Goal: Task Accomplishment & Management: Use online tool/utility

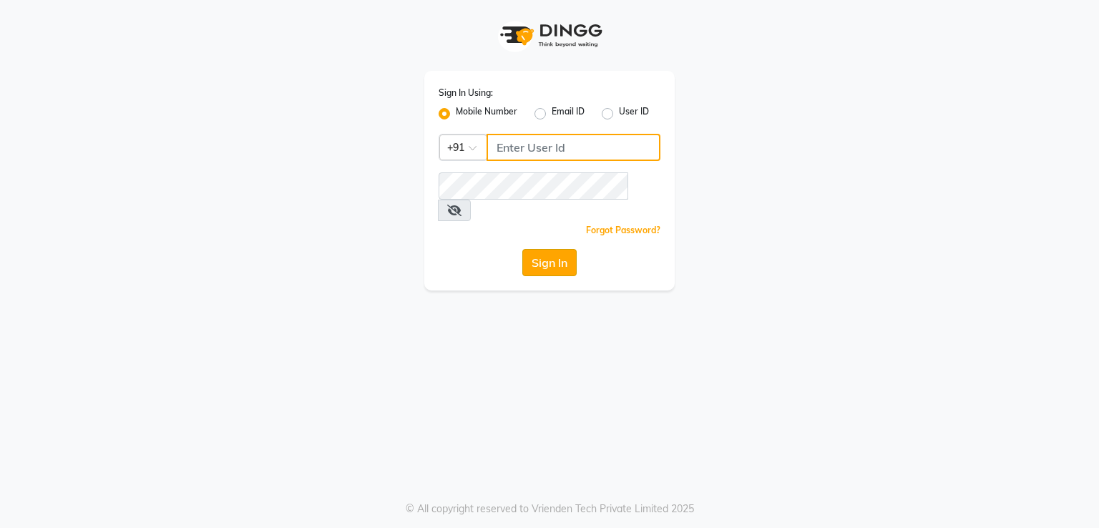
type input "7821053470"
click at [550, 249] on button "Sign In" at bounding box center [550, 262] width 54 height 27
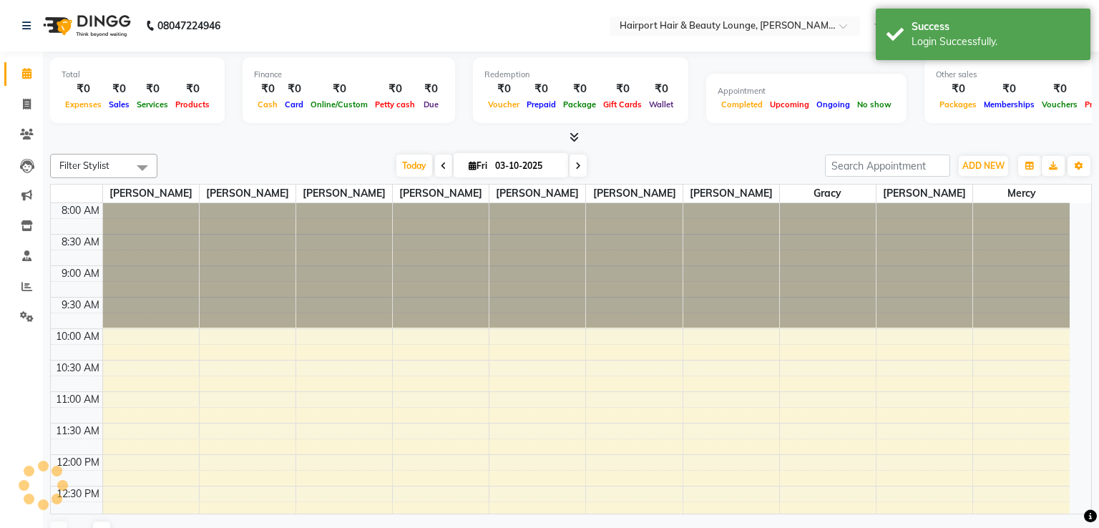
select select "en"
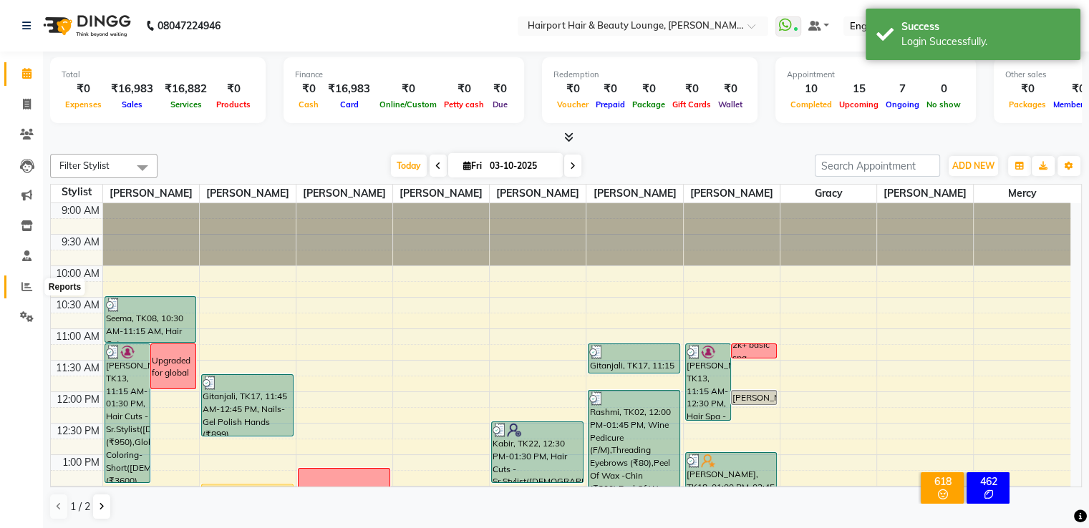
click at [23, 290] on icon at bounding box center [26, 286] width 11 height 11
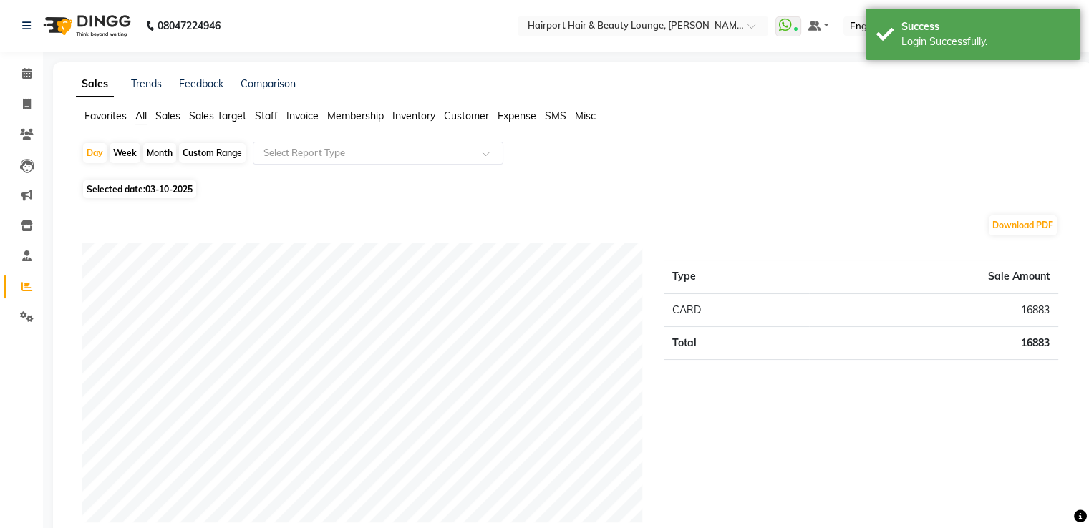
click at [272, 118] on span "Staff" at bounding box center [266, 116] width 23 height 13
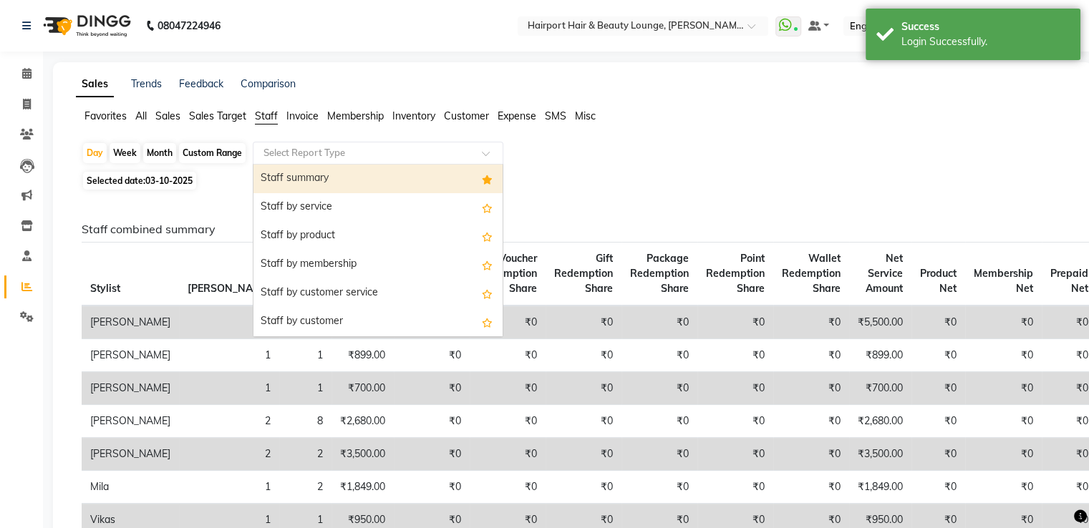
click at [337, 158] on input "text" at bounding box center [364, 153] width 206 height 14
click at [333, 175] on div "Staff summary" at bounding box center [377, 179] width 249 height 29
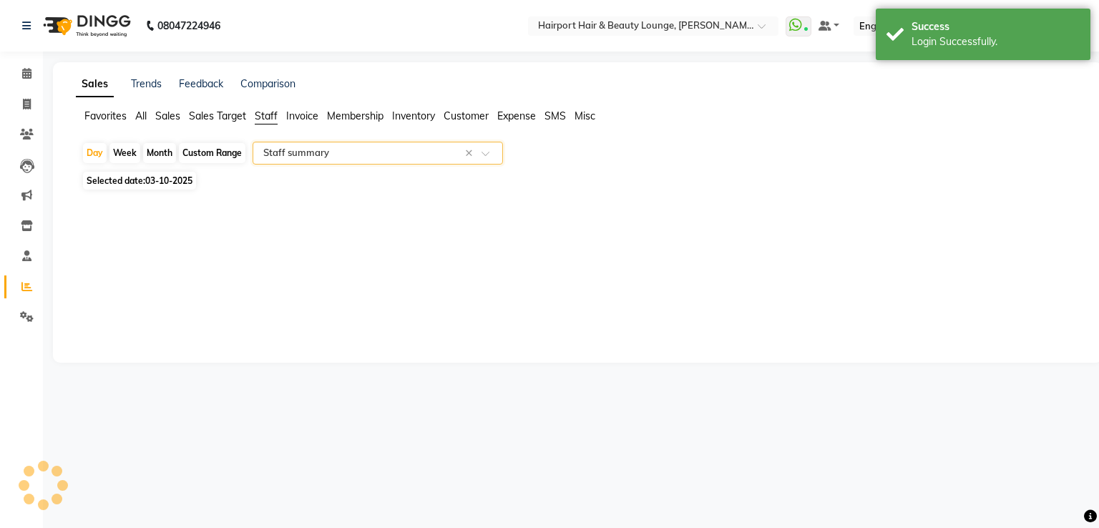
select select "full_report"
select select "csv"
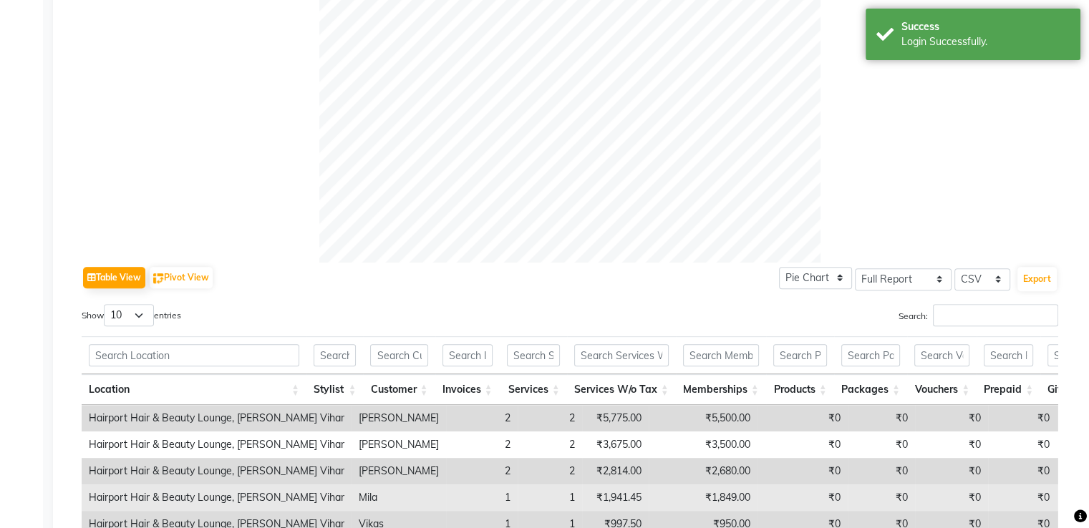
scroll to position [573, 0]
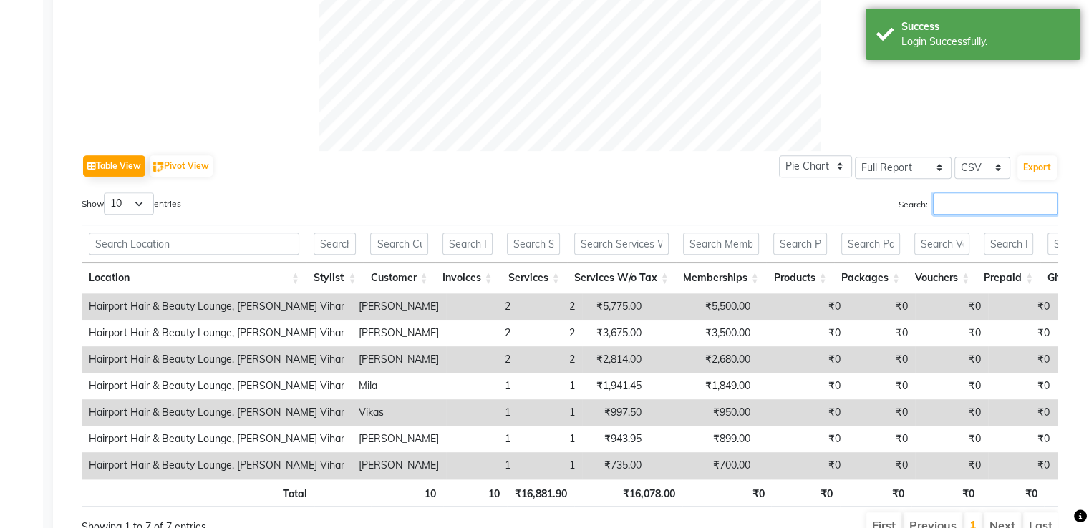
click at [965, 213] on input "Search:" at bounding box center [995, 204] width 125 height 22
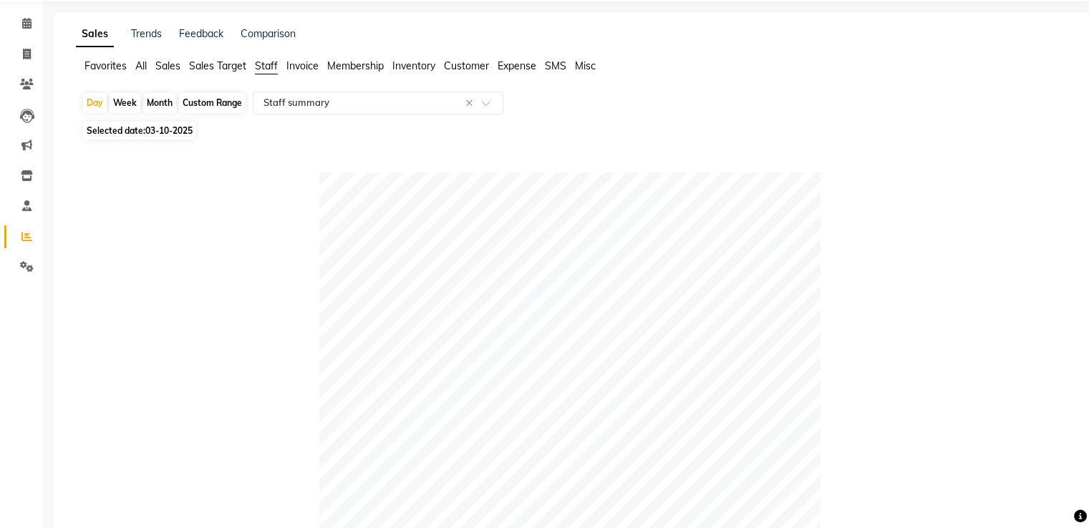
scroll to position [0, 0]
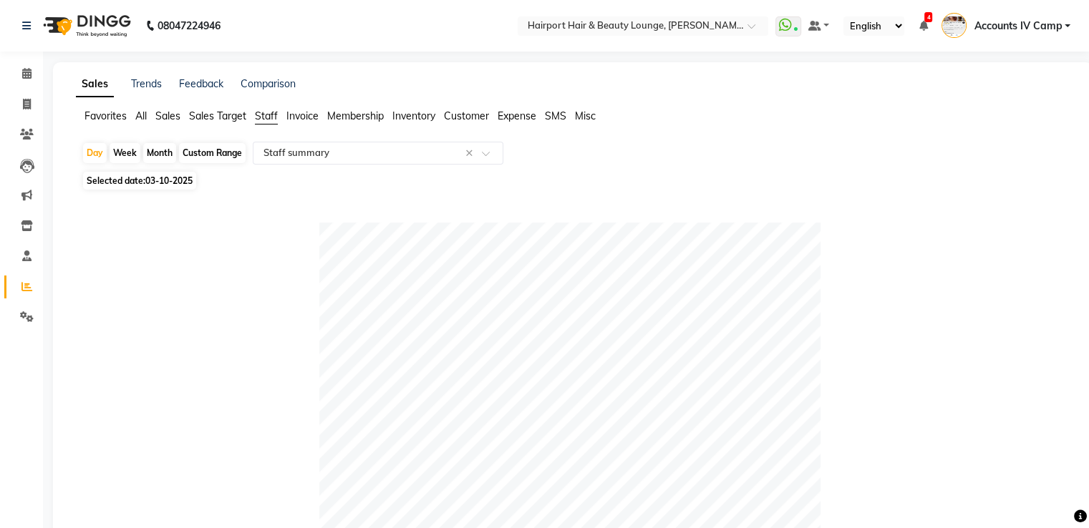
type input "vikas"
click at [155, 152] on div "Month" at bounding box center [159, 153] width 33 height 20
select select "10"
select select "2025"
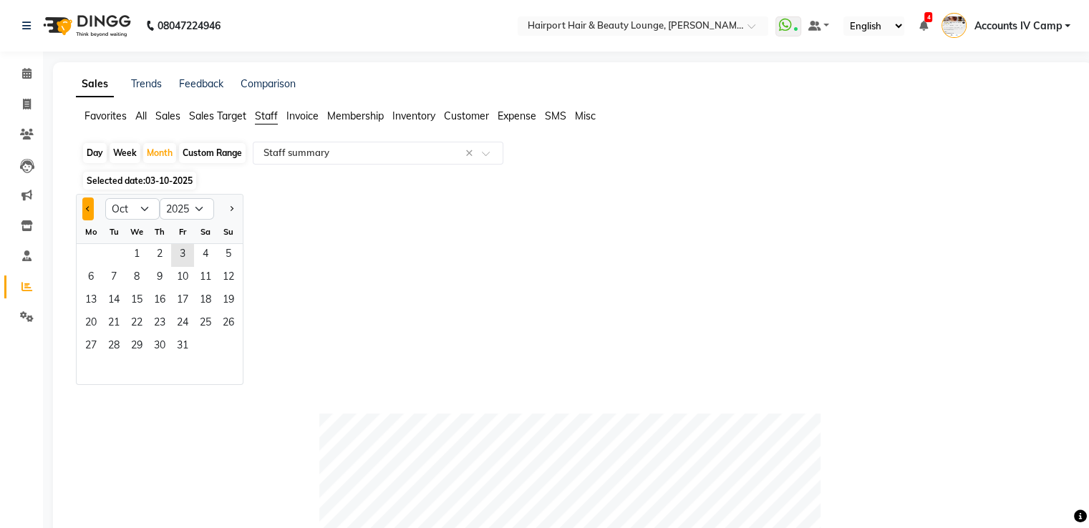
click at [85, 210] on button "Previous month" at bounding box center [87, 209] width 11 height 23
select select "9"
drag, startPoint x: 89, startPoint y: 253, endPoint x: 581, endPoint y: 311, distance: 495.9
click at [89, 253] on span "1" at bounding box center [90, 255] width 23 height 23
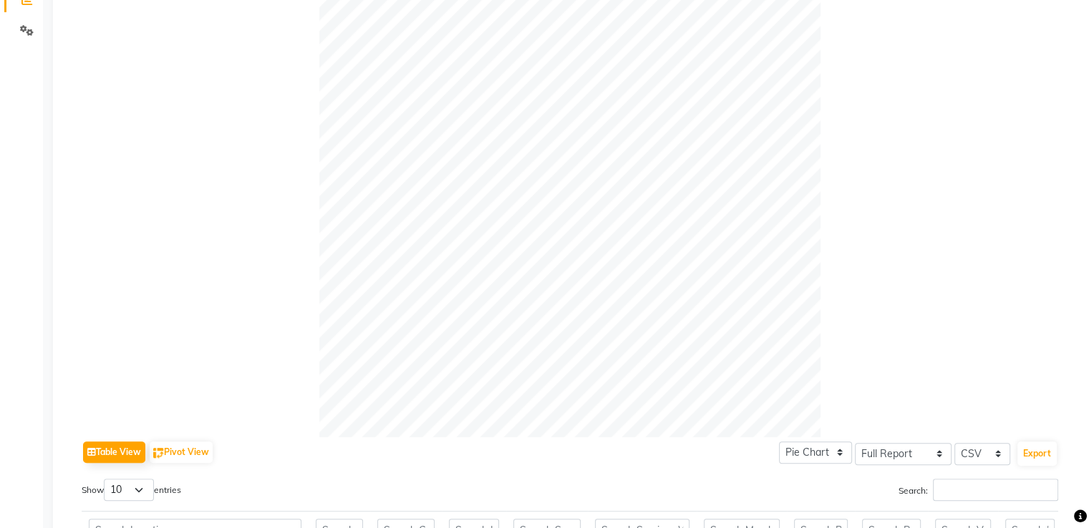
scroll to position [501, 0]
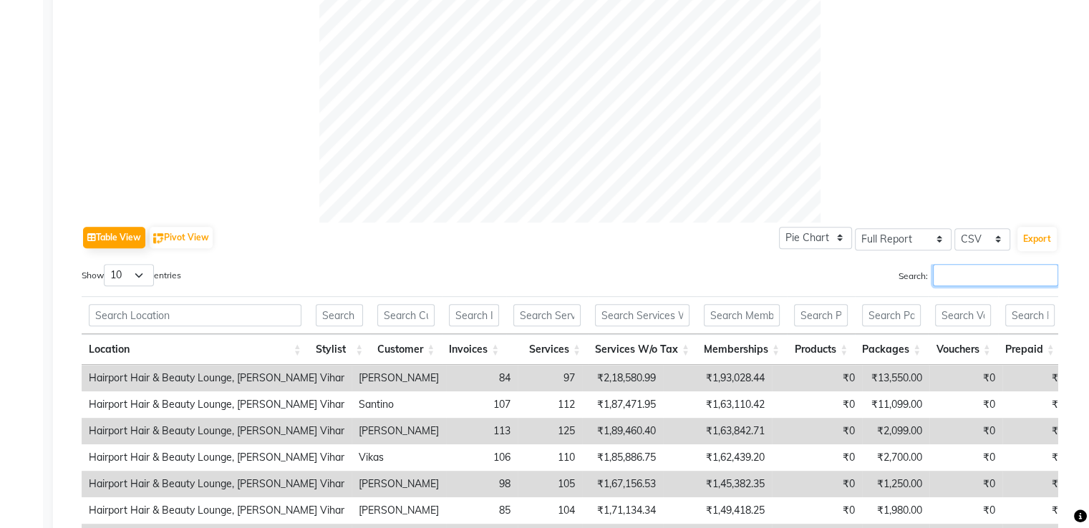
click at [1005, 276] on input "Search:" at bounding box center [995, 275] width 125 height 22
type input "v"
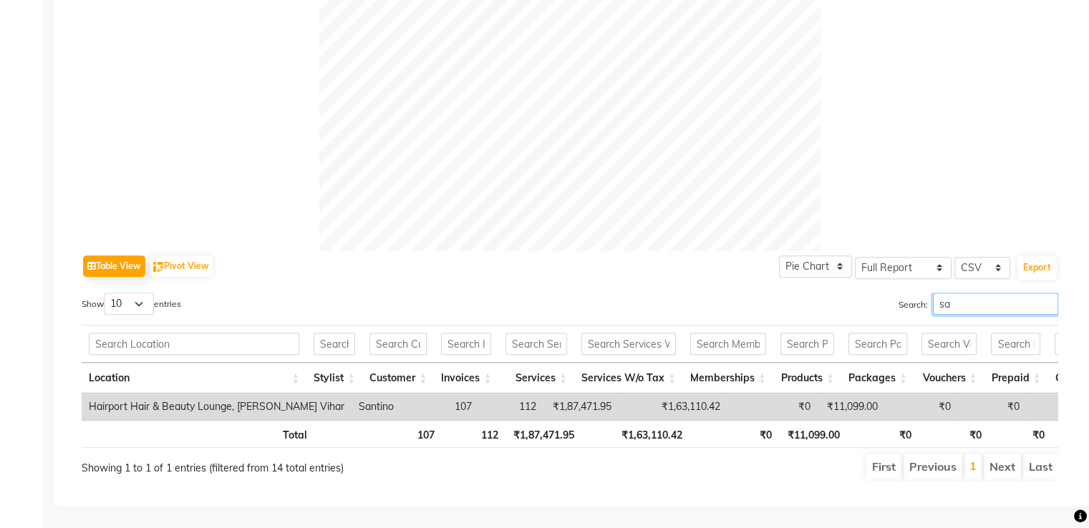
type input "s"
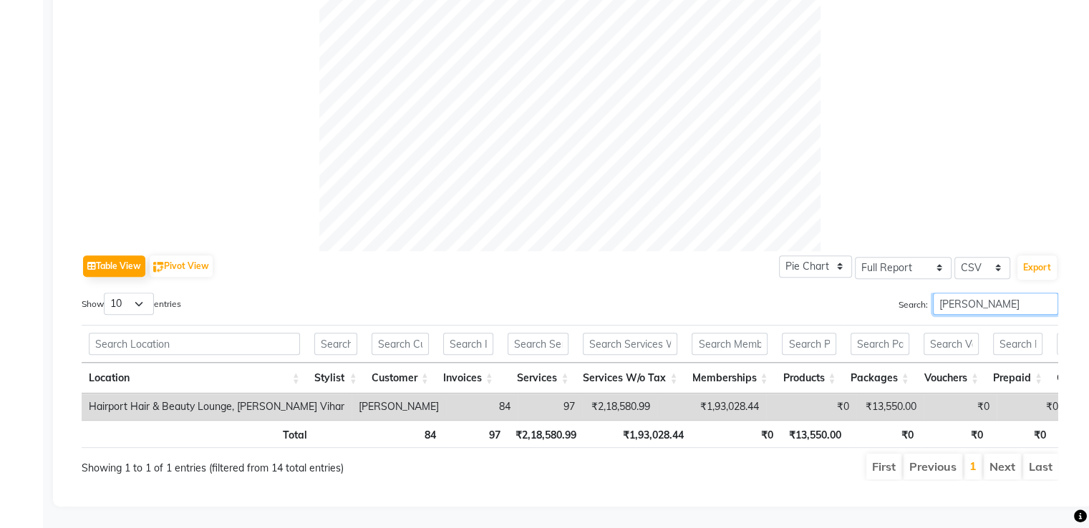
scroll to position [493, 0]
type input "[PERSON_NAME]"
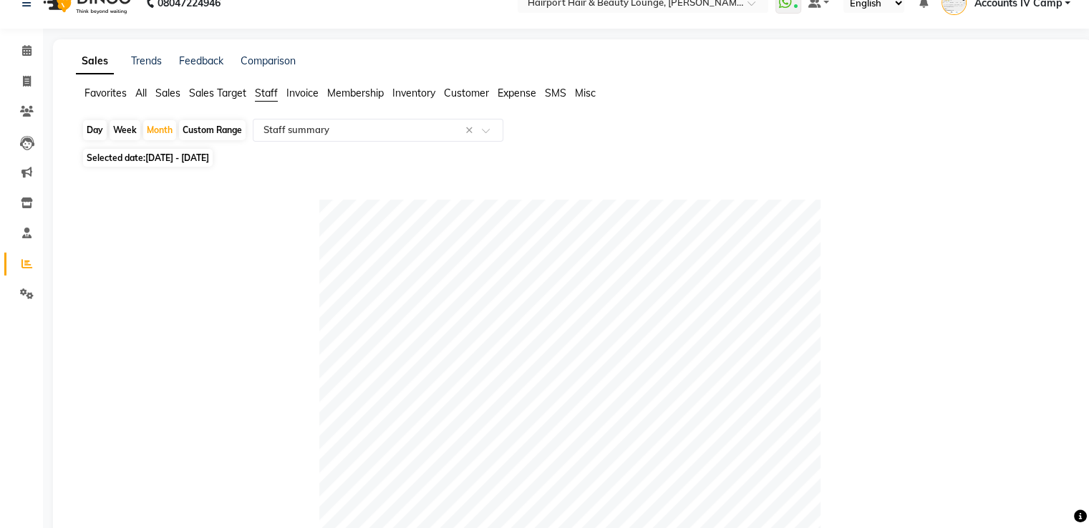
scroll to position [0, 0]
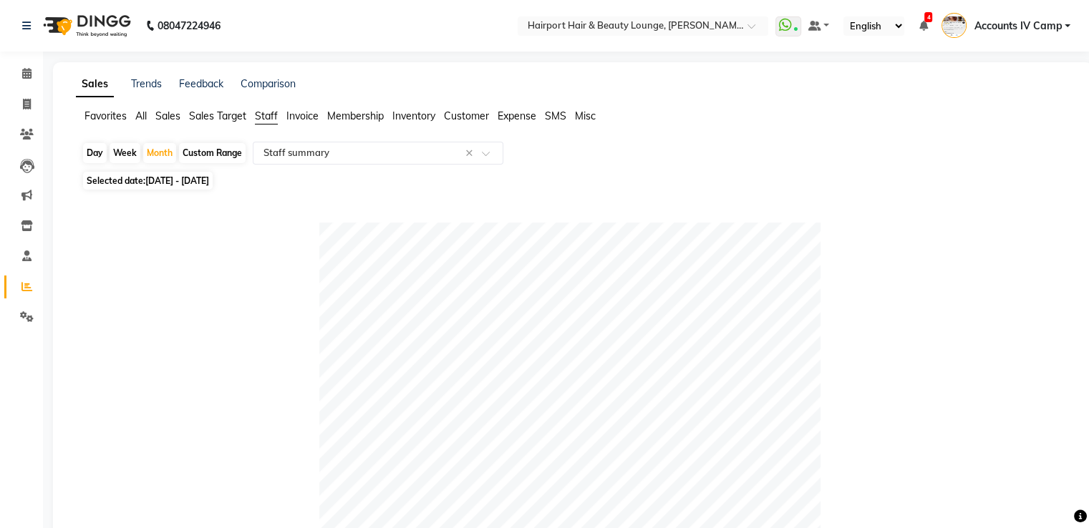
click at [225, 150] on div "Custom Range" at bounding box center [212, 153] width 67 height 20
select select "9"
select select "2025"
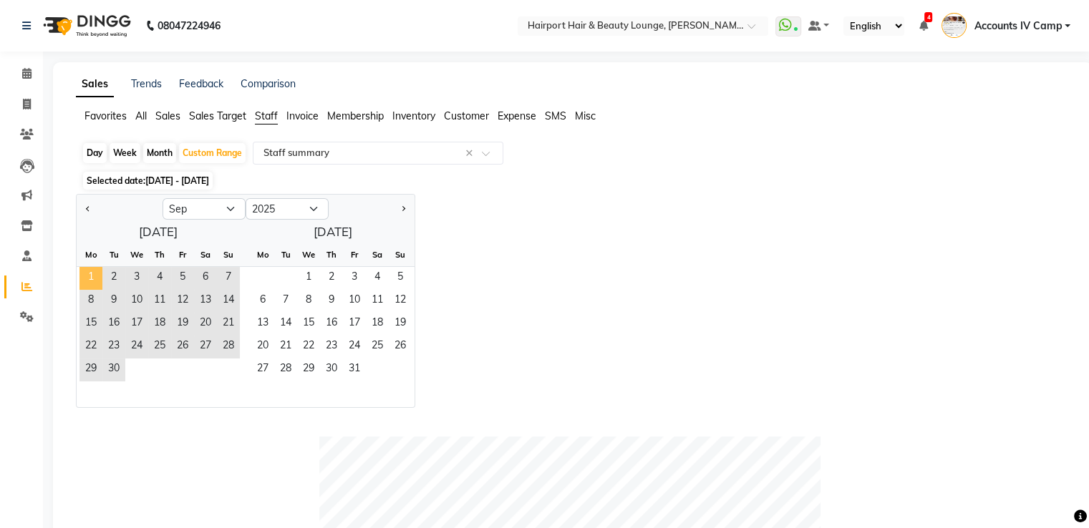
click at [89, 278] on span "1" at bounding box center [90, 278] width 23 height 23
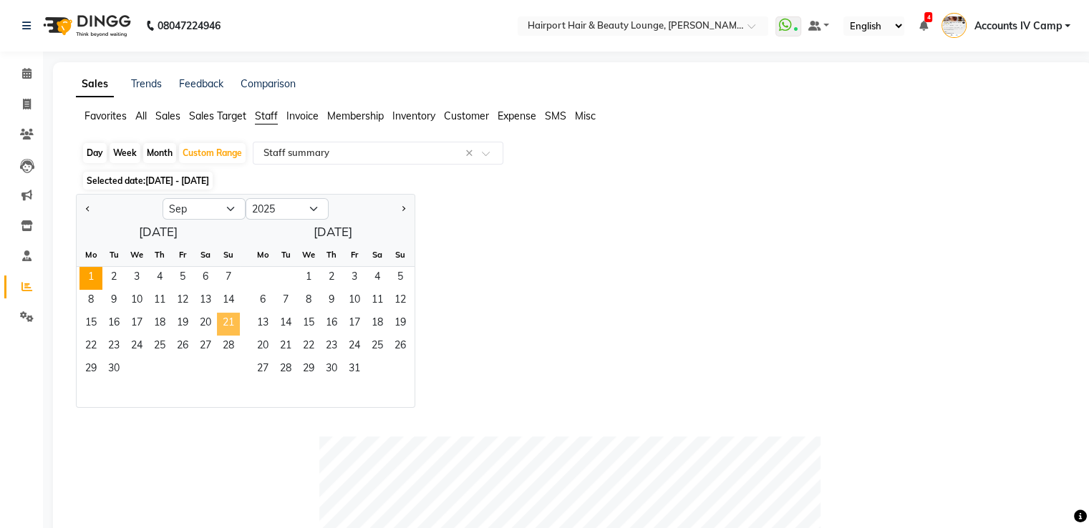
click at [229, 324] on span "21" at bounding box center [228, 324] width 23 height 23
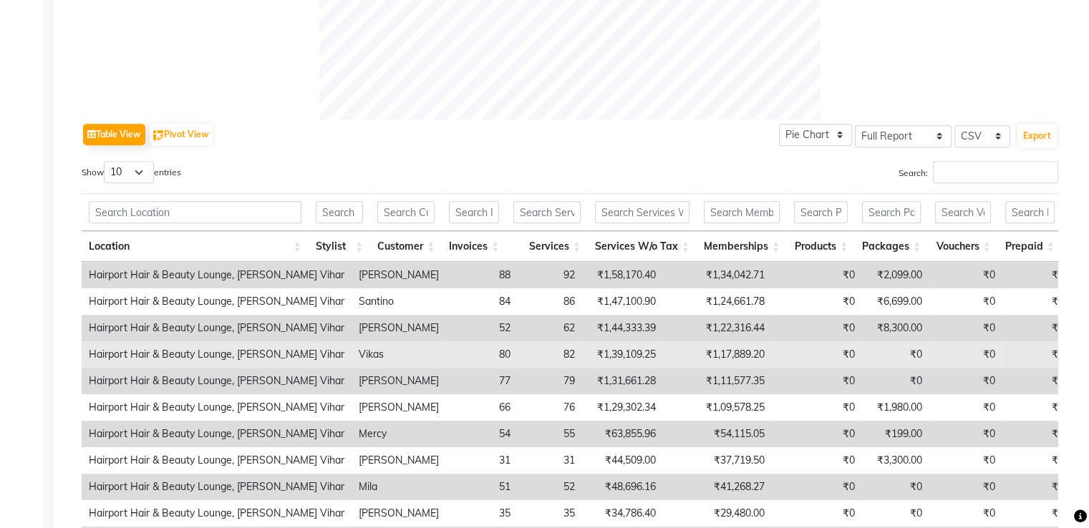
scroll to position [501, 0]
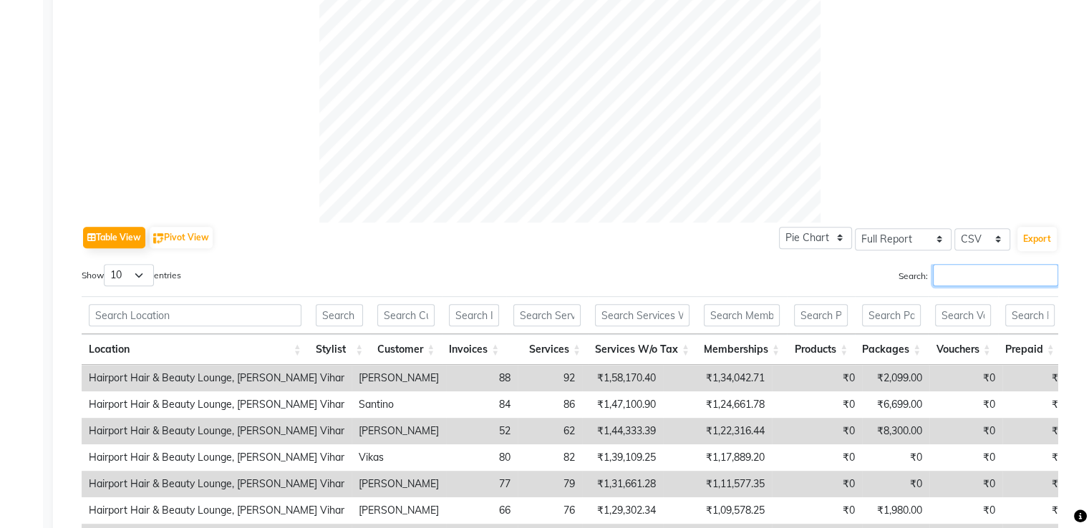
click at [949, 285] on input "Search:" at bounding box center [995, 275] width 125 height 22
type input "v"
type input "s"
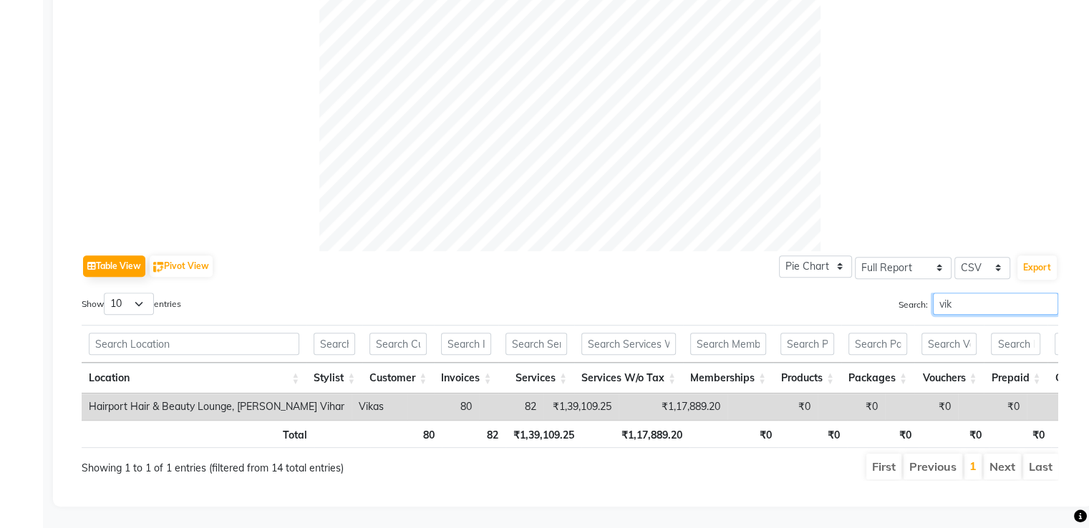
scroll to position [493, 0]
type input "vikas"
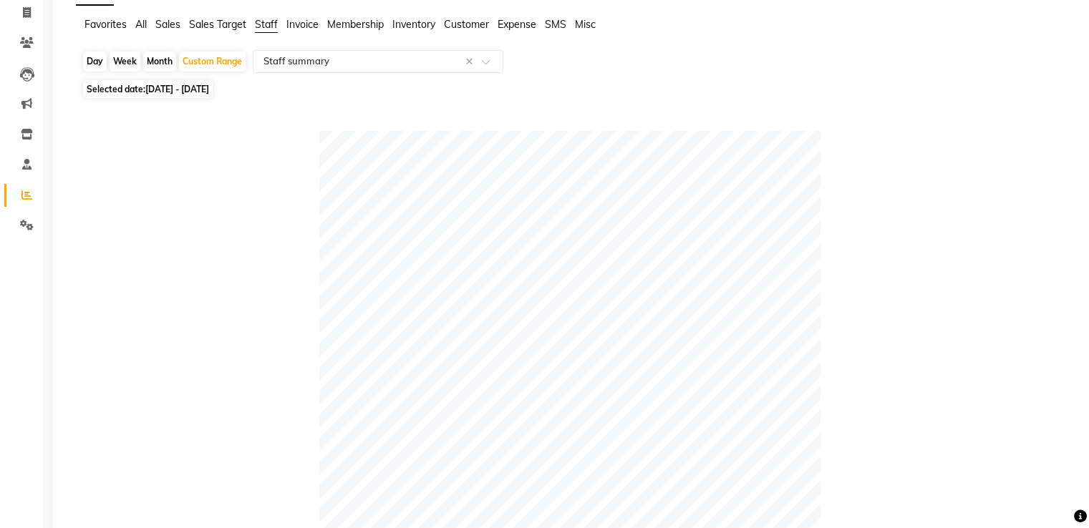
scroll to position [0, 0]
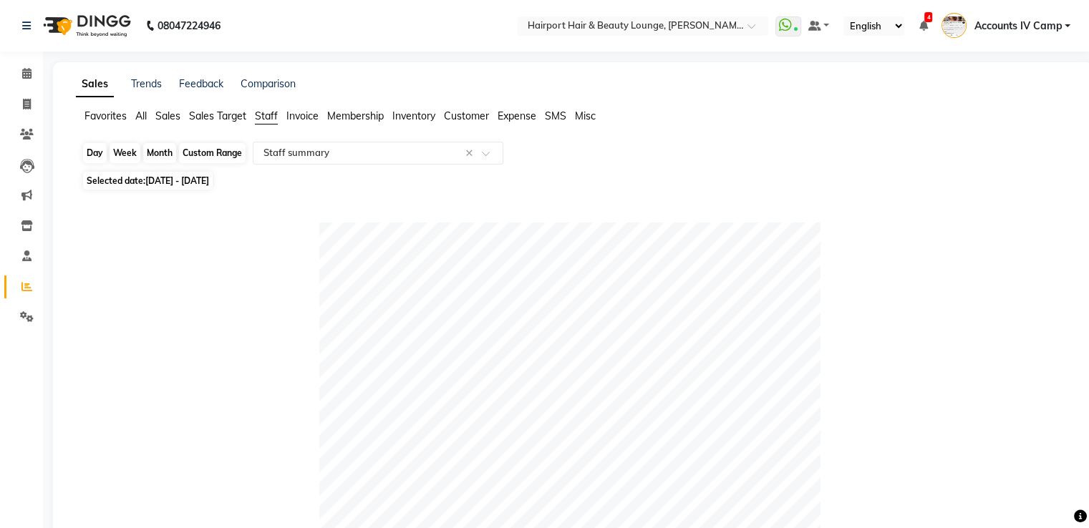
click at [194, 155] on div "Custom Range" at bounding box center [212, 153] width 67 height 20
select select "9"
select select "2025"
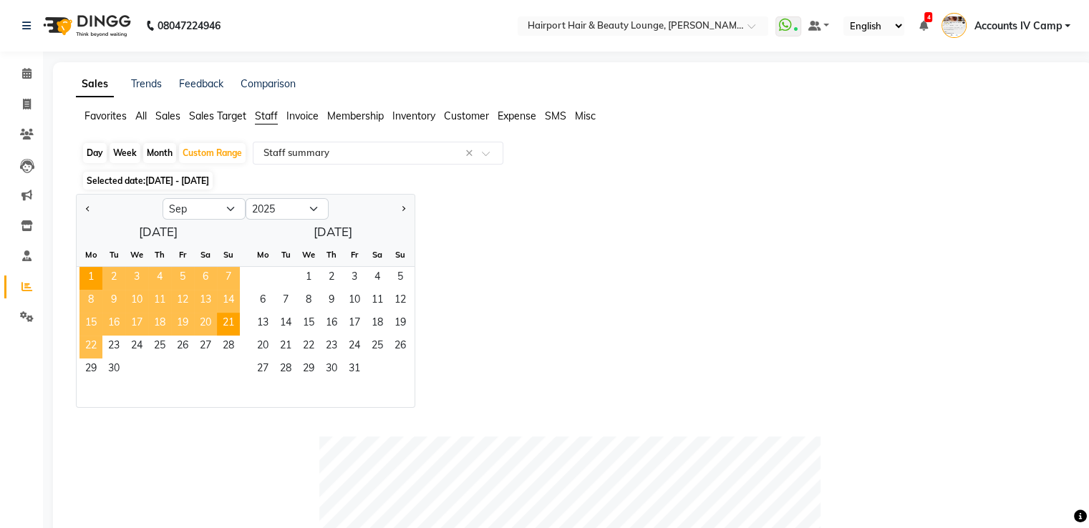
click at [94, 347] on span "22" at bounding box center [90, 347] width 23 height 23
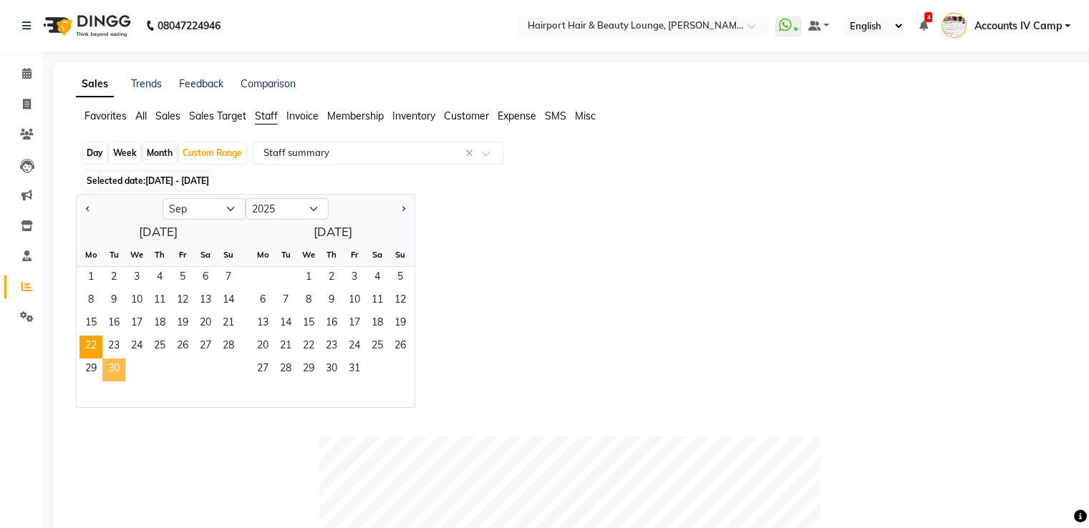
click at [115, 379] on span "30" at bounding box center [113, 370] width 23 height 23
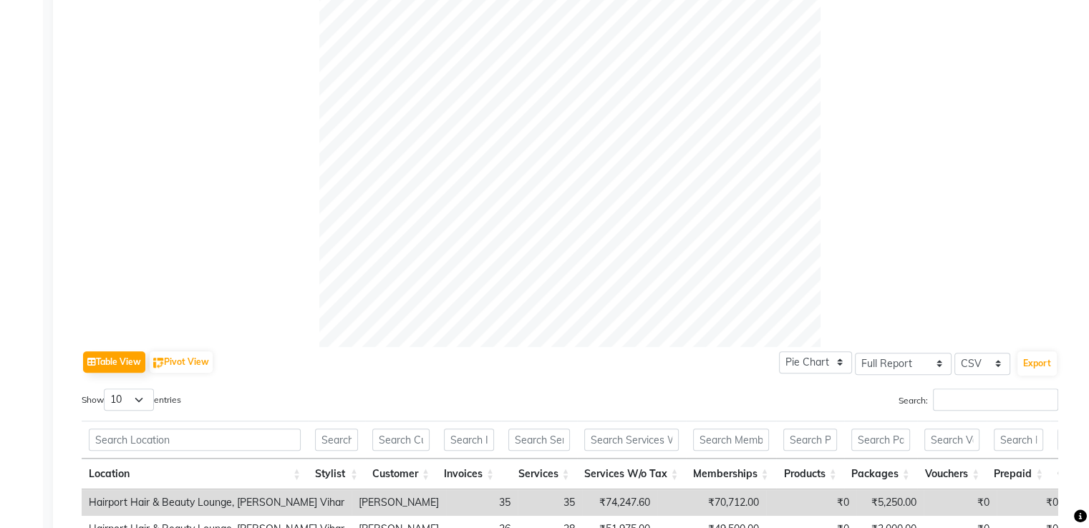
scroll to position [501, 0]
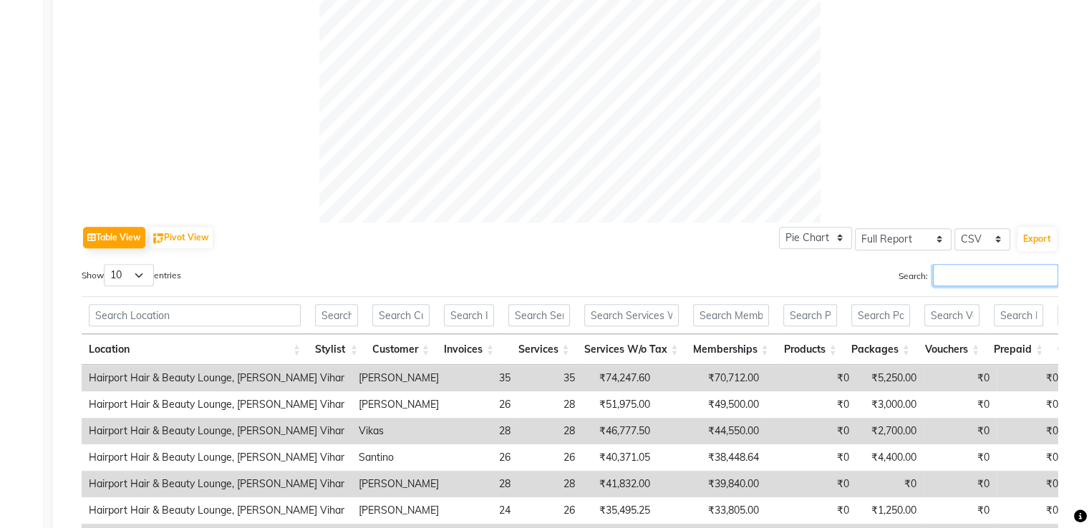
click at [963, 276] on input "Search:" at bounding box center [995, 275] width 125 height 22
type input "s"
type input "v"
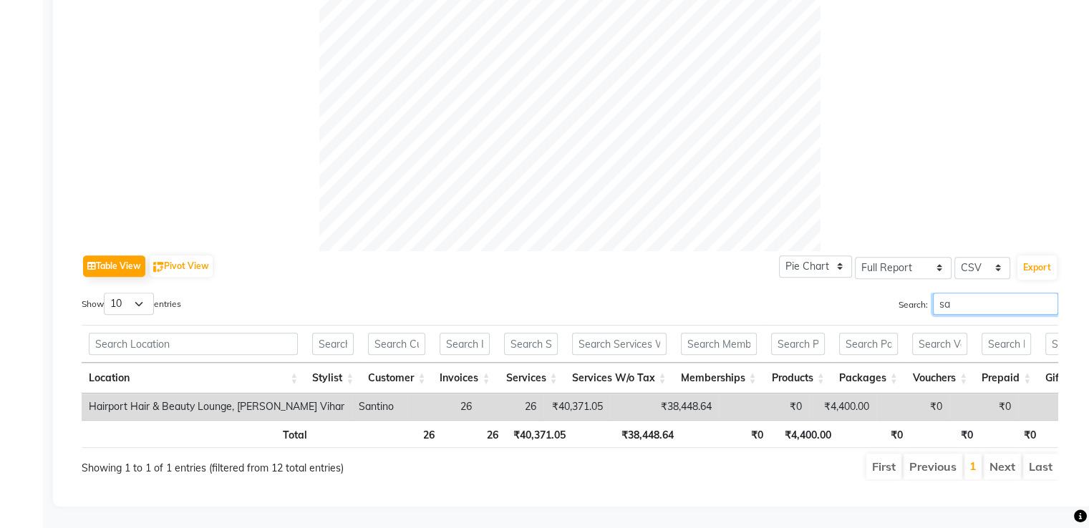
type input "s"
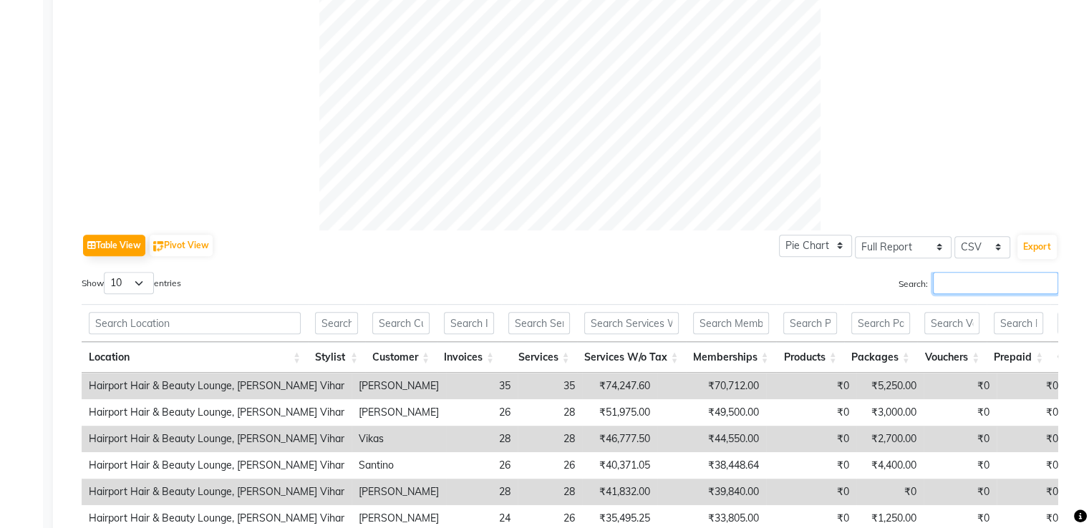
scroll to position [501, 0]
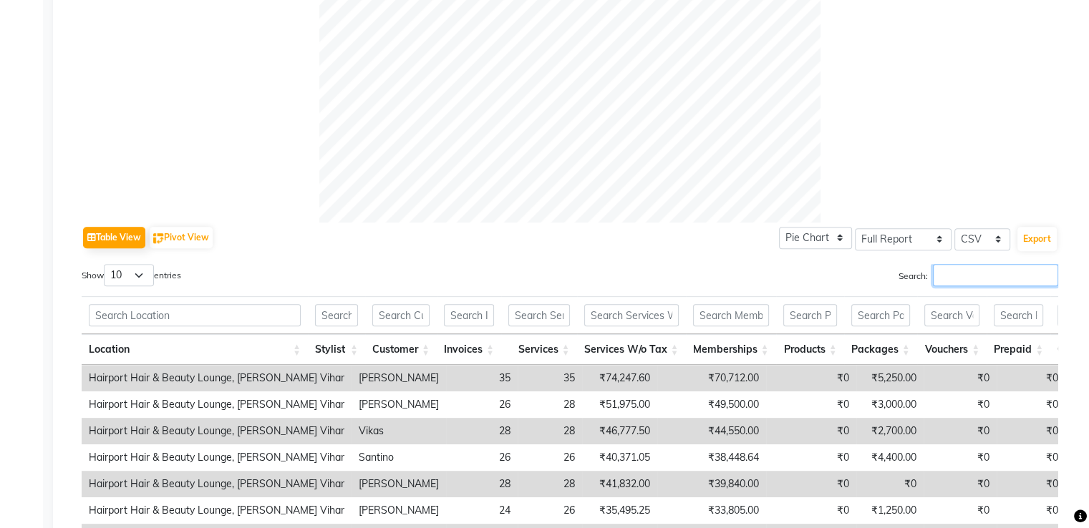
type input "b"
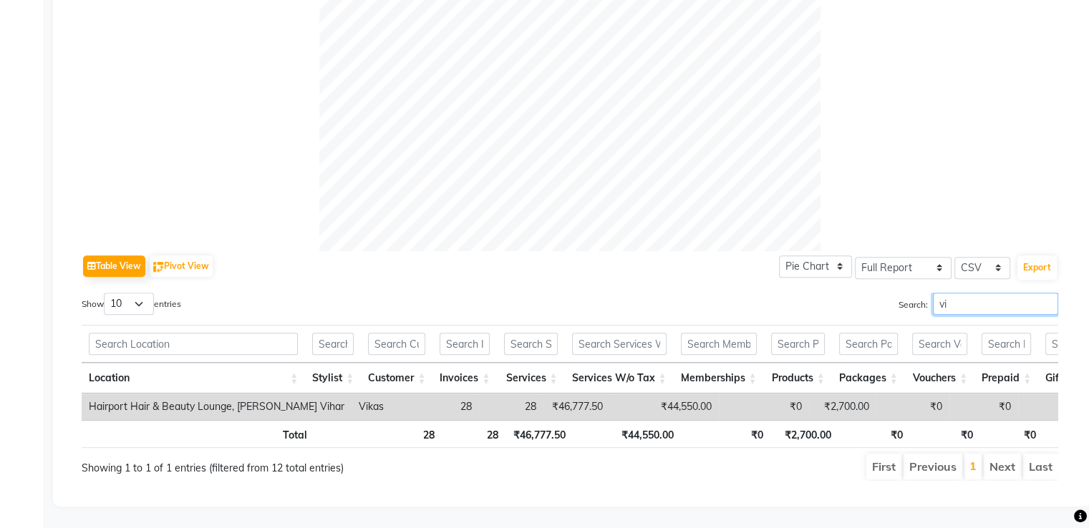
type input "v"
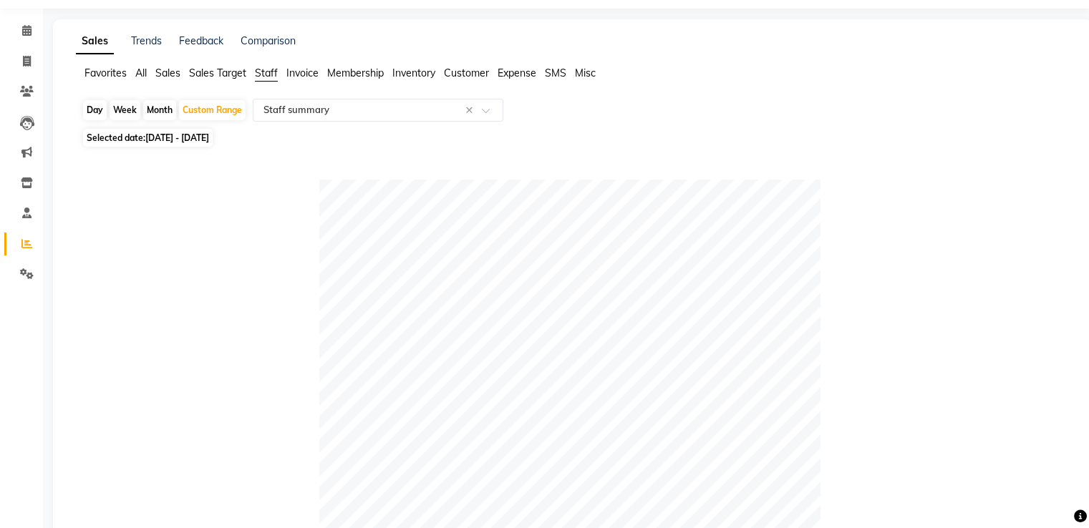
scroll to position [0, 0]
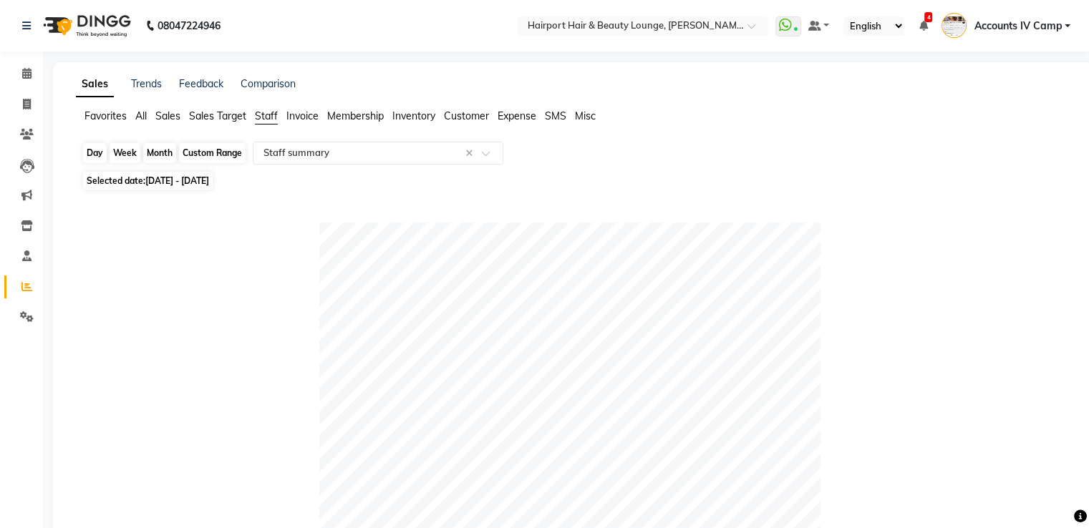
type input "[PERSON_NAME]"
click at [198, 152] on div "Custom Range" at bounding box center [212, 153] width 67 height 20
select select "9"
select select "2025"
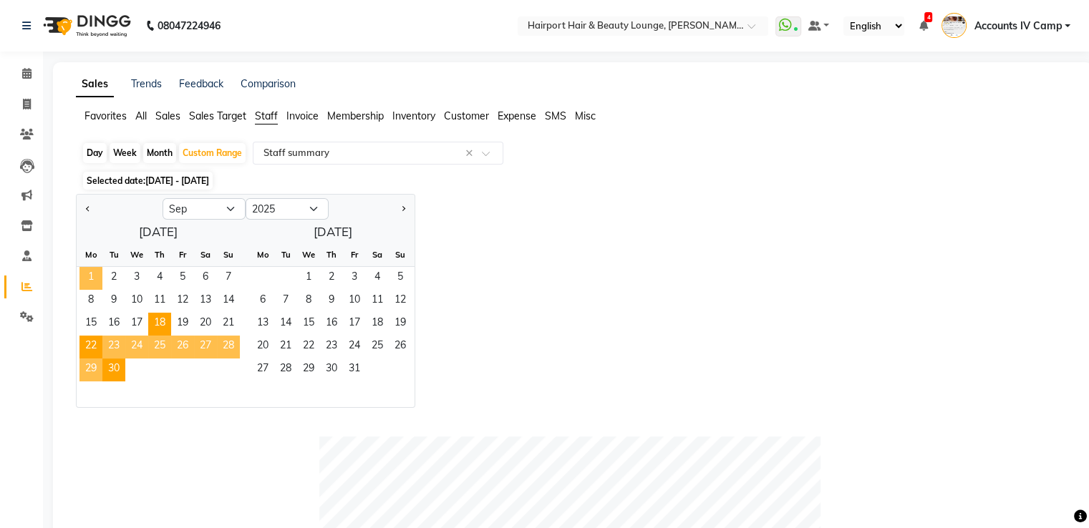
drag, startPoint x: 91, startPoint y: 276, endPoint x: 170, endPoint y: 319, distance: 89.7
click at [92, 276] on span "1" at bounding box center [90, 278] width 23 height 23
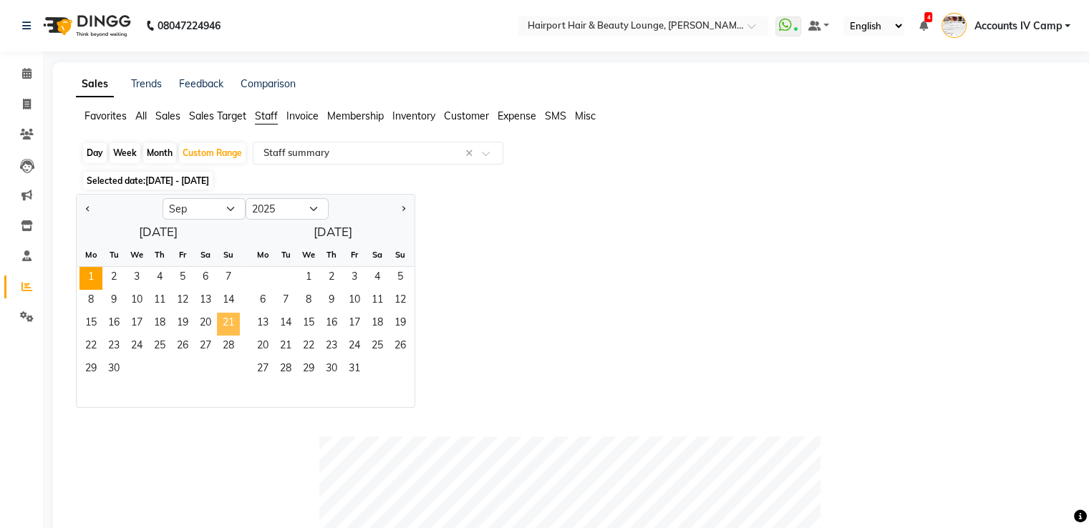
click at [225, 324] on span "21" at bounding box center [228, 324] width 23 height 23
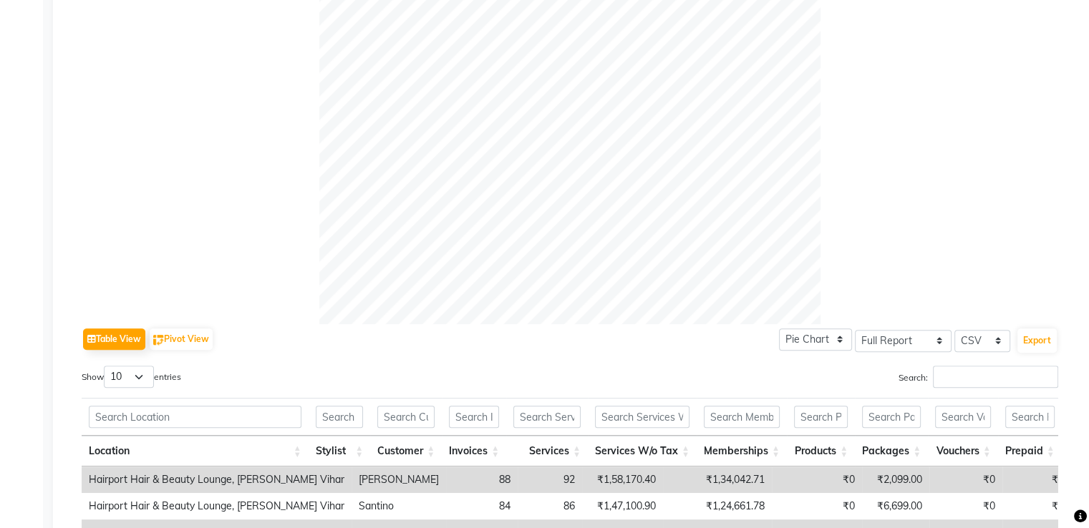
scroll to position [644, 0]
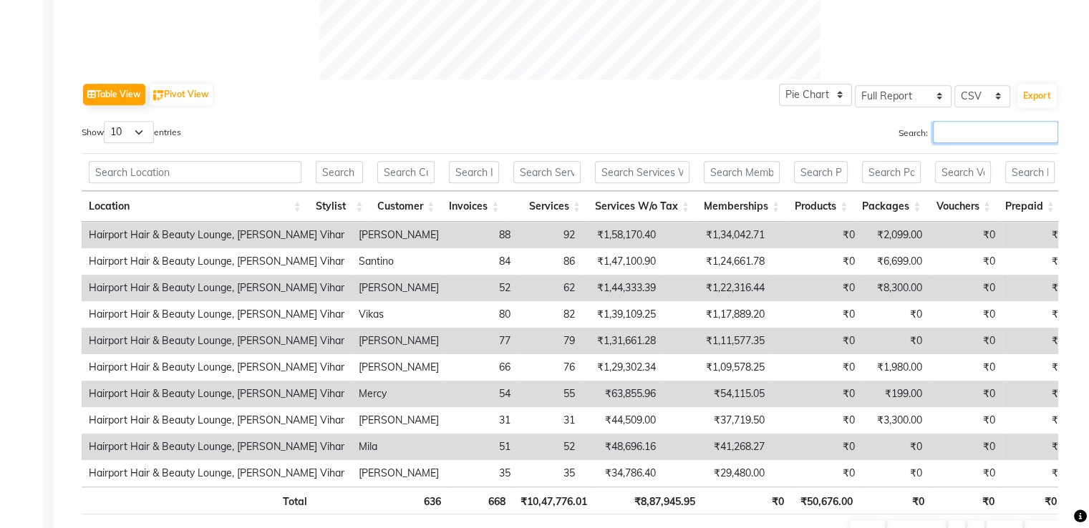
click at [962, 129] on input "Search:" at bounding box center [995, 132] width 125 height 22
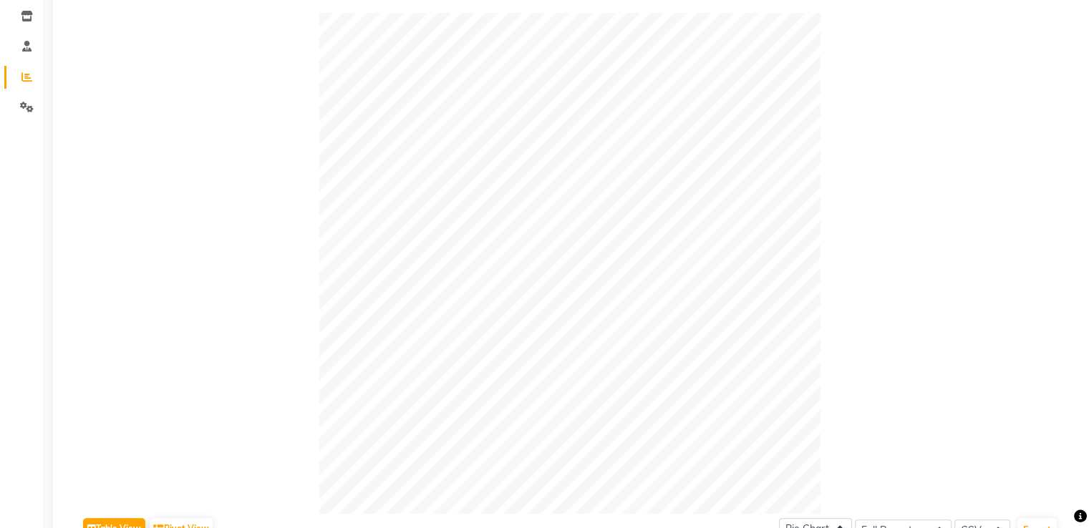
scroll to position [0, 0]
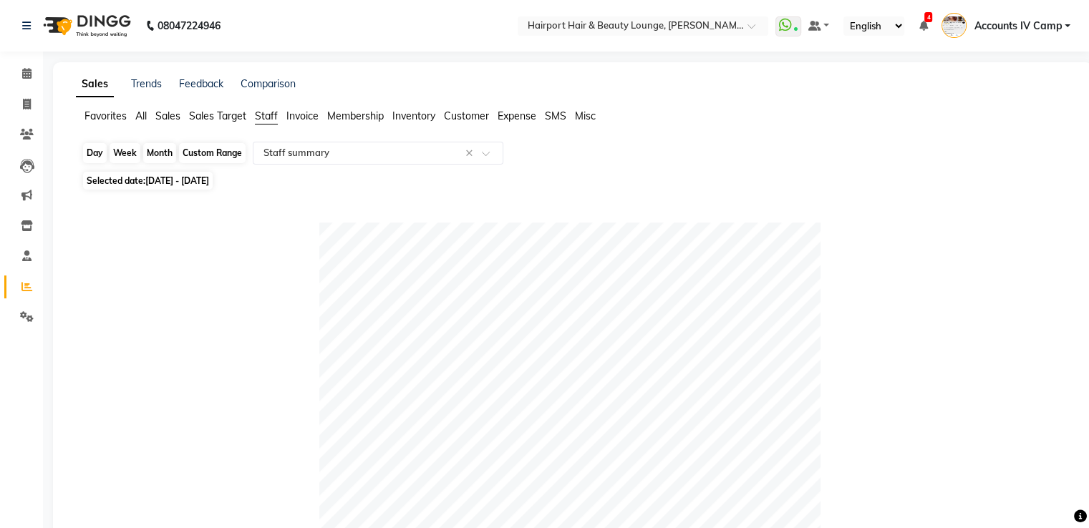
type input "[PERSON_NAME]"
drag, startPoint x: 193, startPoint y: 155, endPoint x: 198, endPoint y: 183, distance: 27.8
click at [193, 155] on div "Custom Range" at bounding box center [212, 153] width 67 height 20
select select "9"
select select "2025"
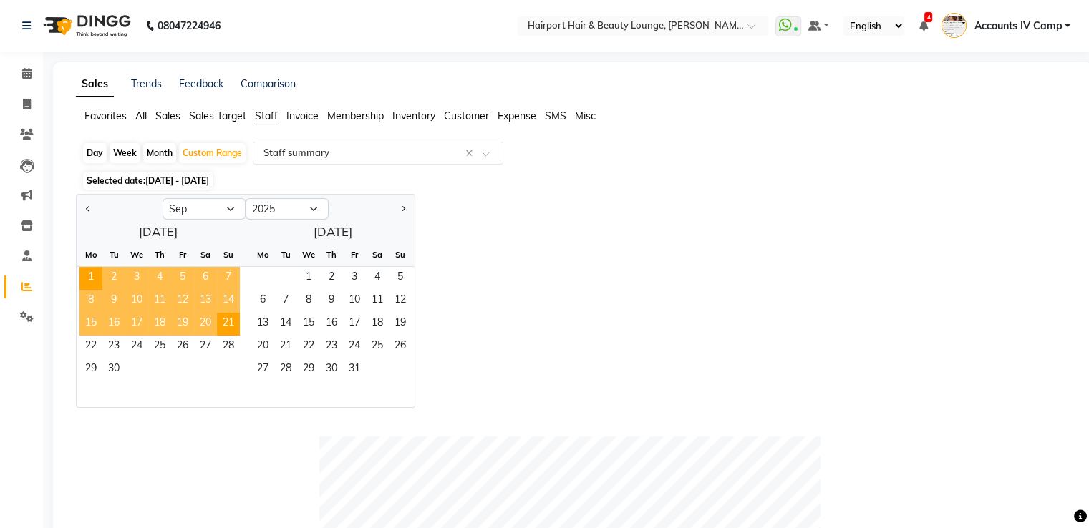
click at [143, 150] on div "Month" at bounding box center [159, 153] width 33 height 20
select select "9"
select select "2025"
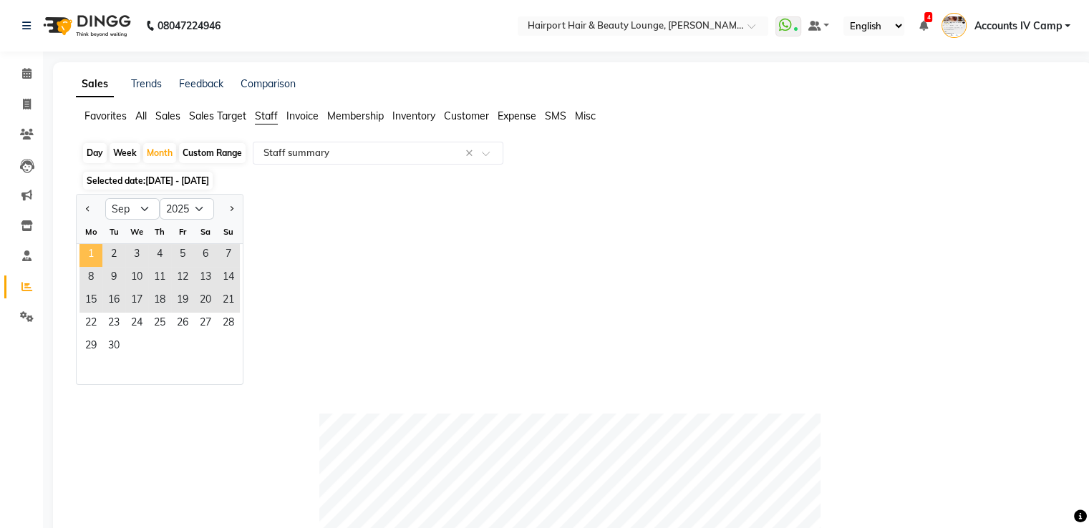
click at [87, 253] on span "1" at bounding box center [90, 255] width 23 height 23
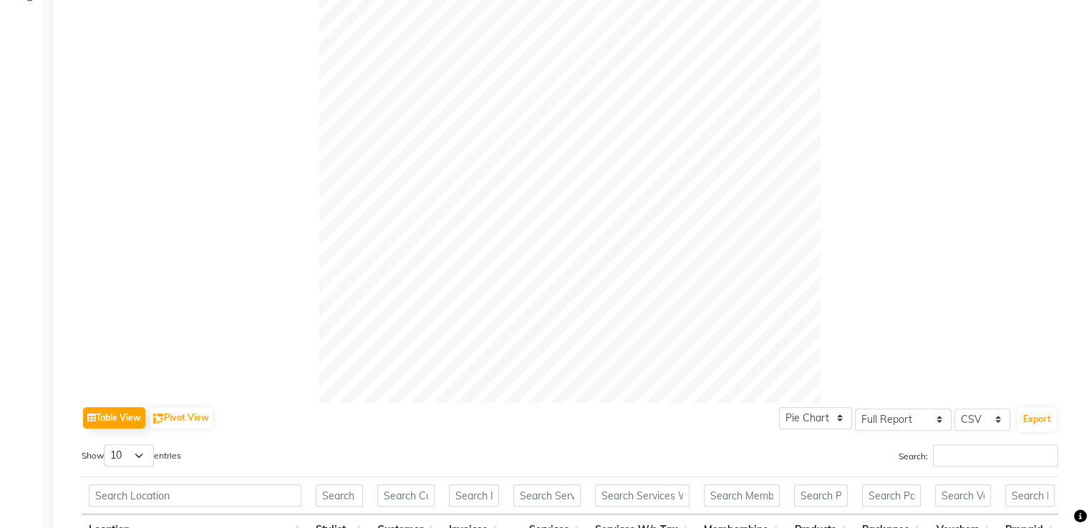
scroll to position [429, 0]
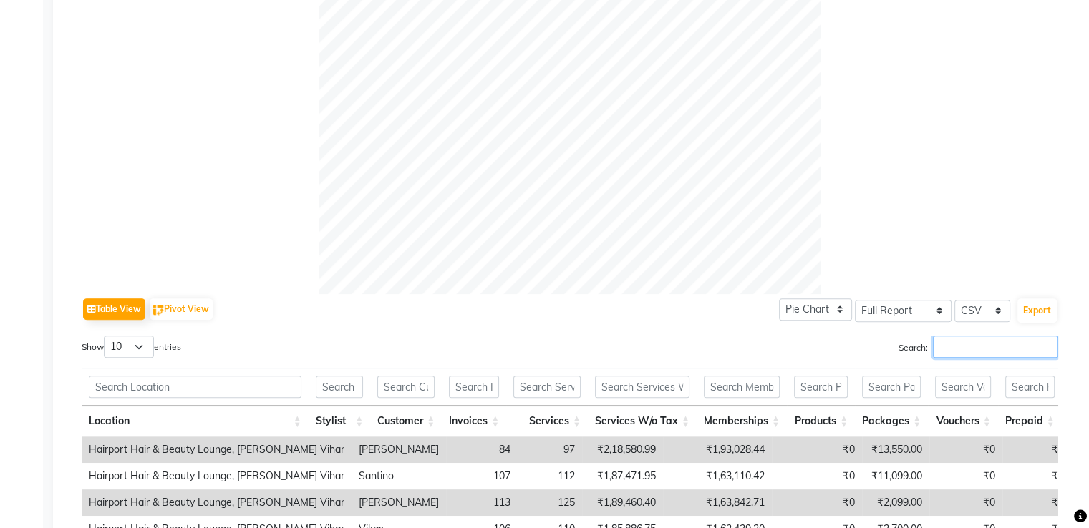
click at [965, 356] on input "Search:" at bounding box center [995, 347] width 125 height 22
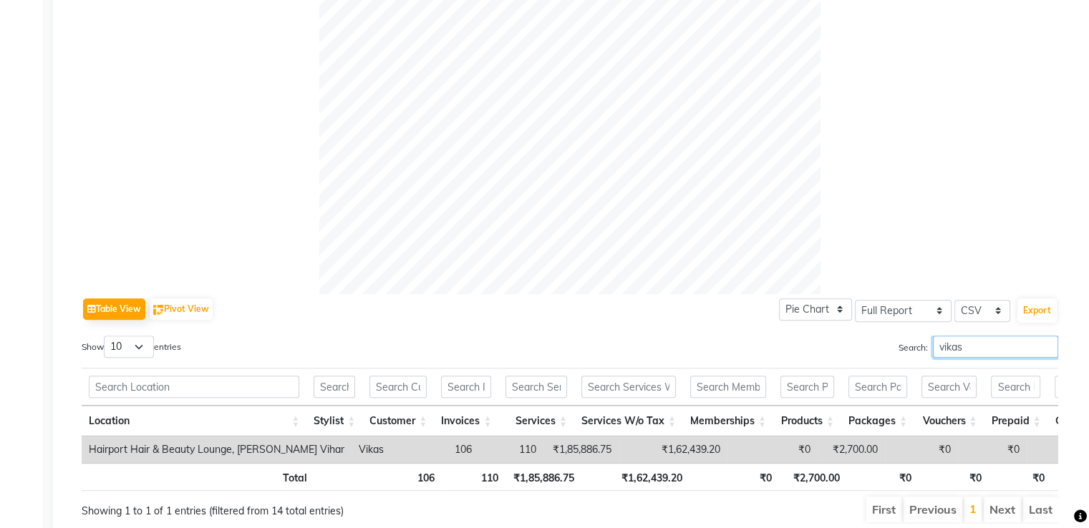
type input "vikas"
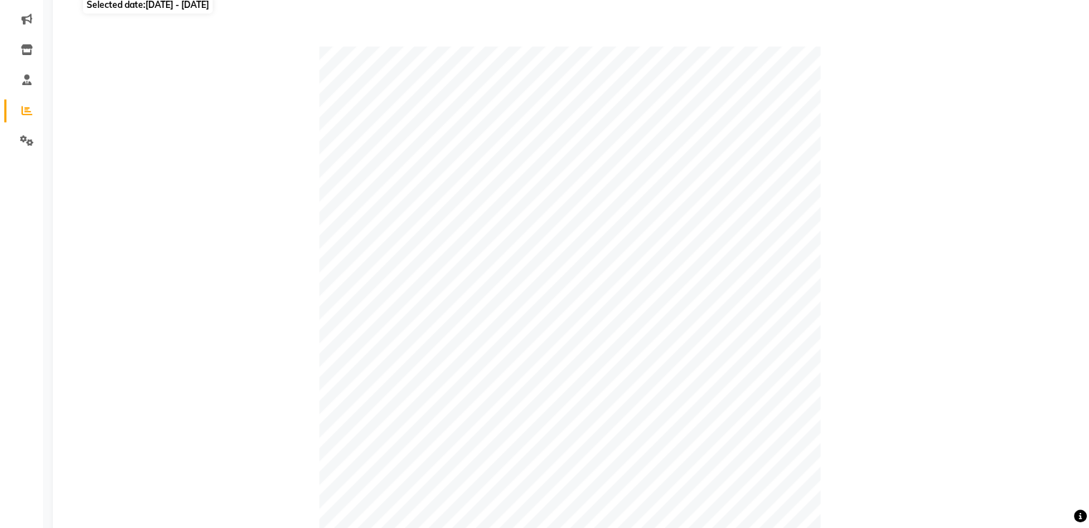
scroll to position [72, 0]
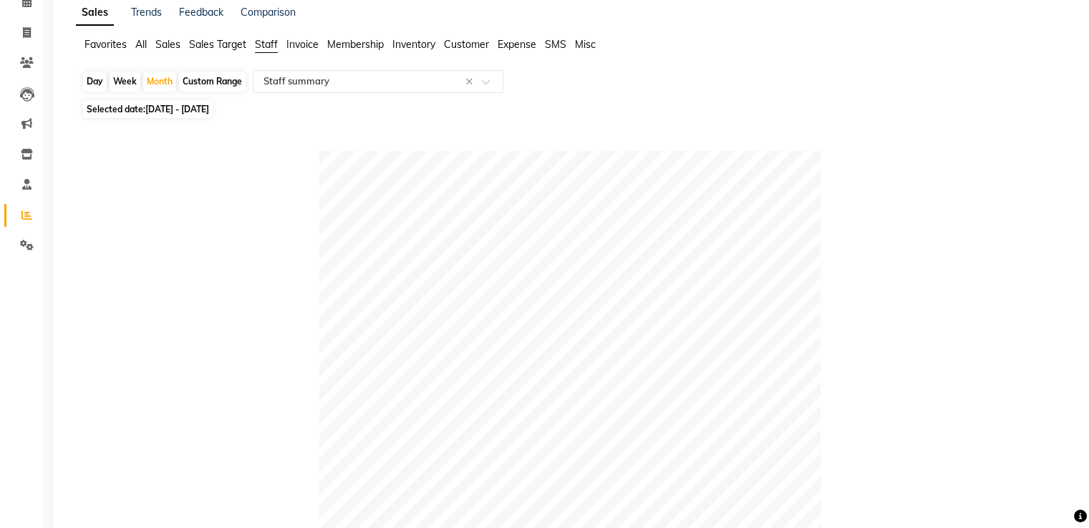
click at [214, 80] on div "Custom Range" at bounding box center [212, 82] width 67 height 20
select select "9"
select select "2025"
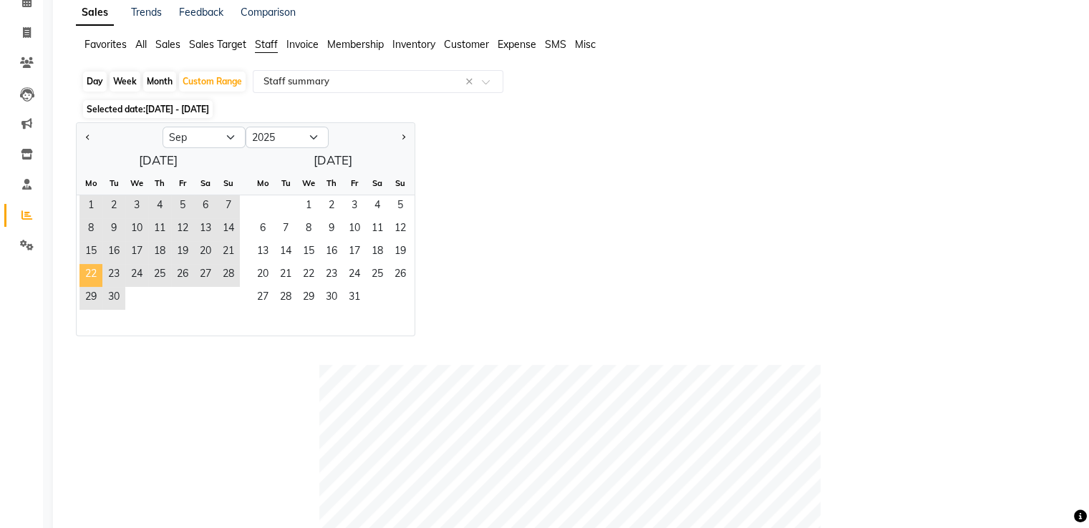
click at [87, 273] on span "22" at bounding box center [90, 275] width 23 height 23
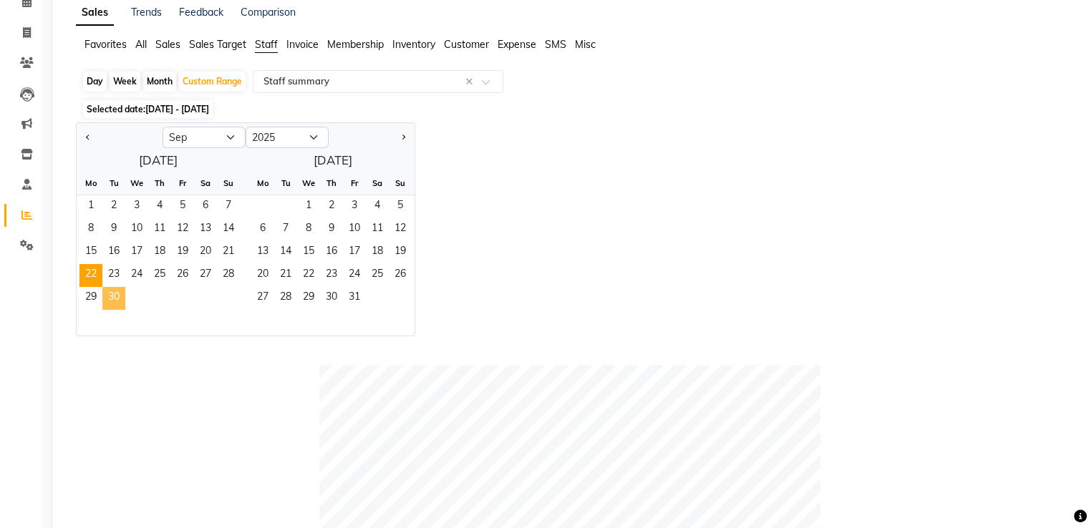
click at [109, 298] on span "30" at bounding box center [113, 298] width 23 height 23
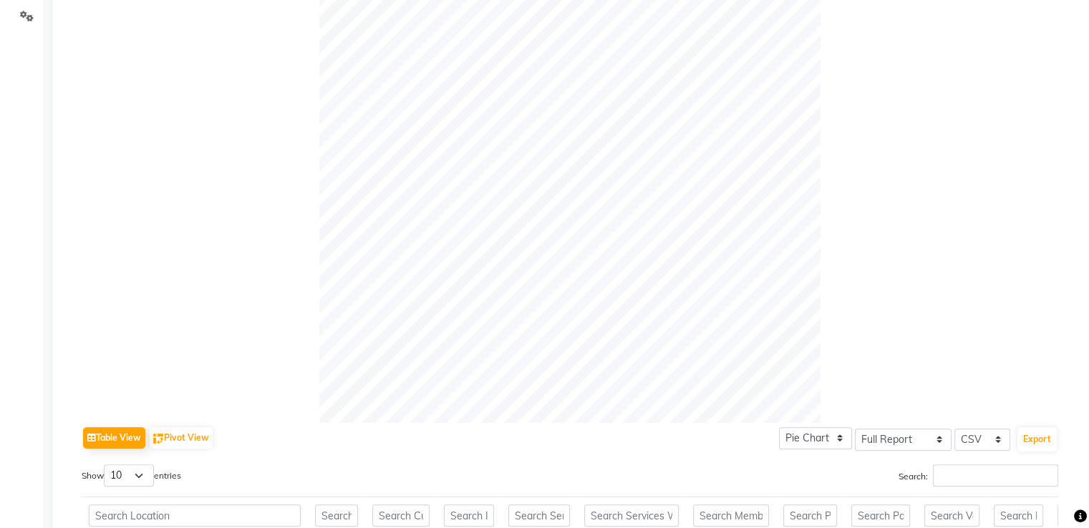
scroll to position [429, 0]
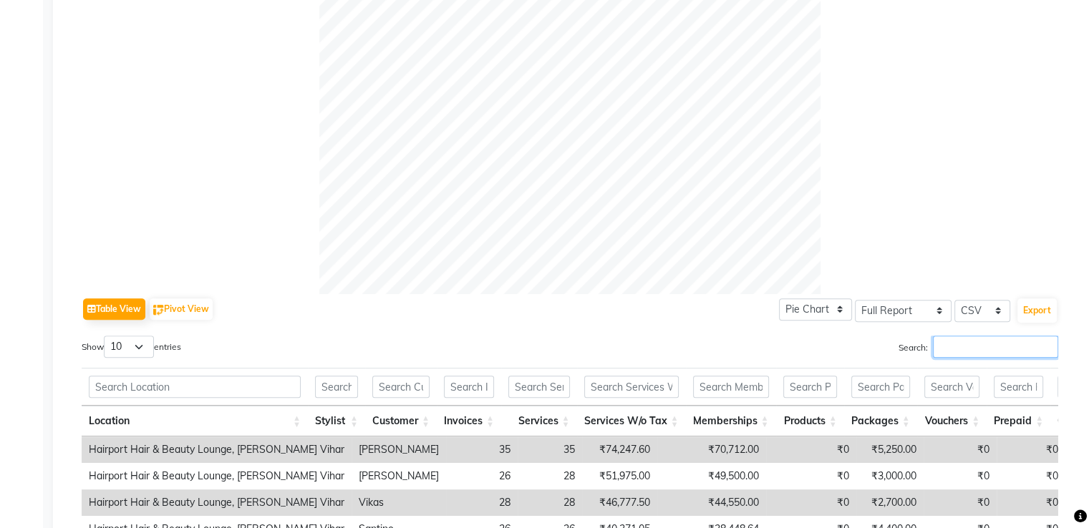
click at [958, 342] on input "Search:" at bounding box center [995, 347] width 125 height 22
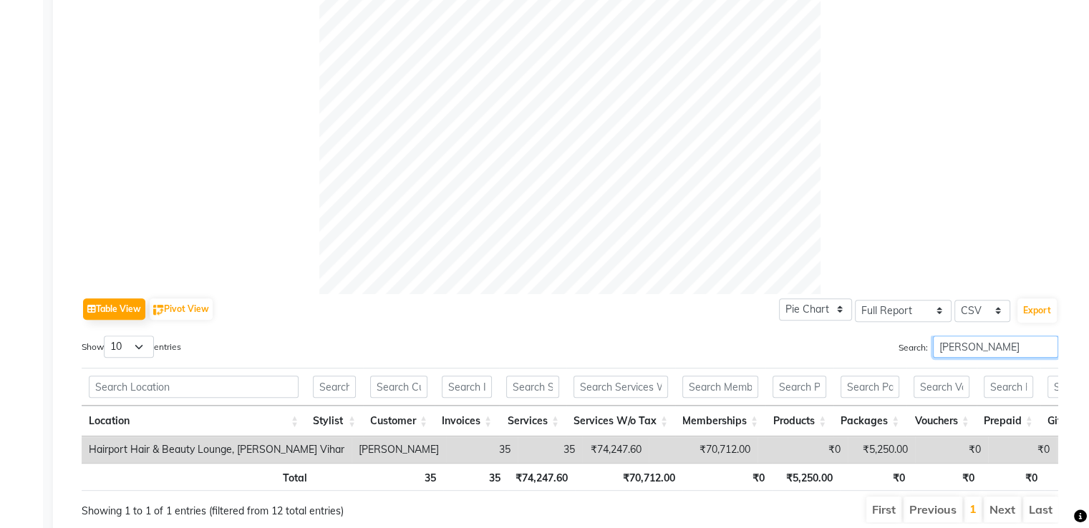
type input "[PERSON_NAME]"
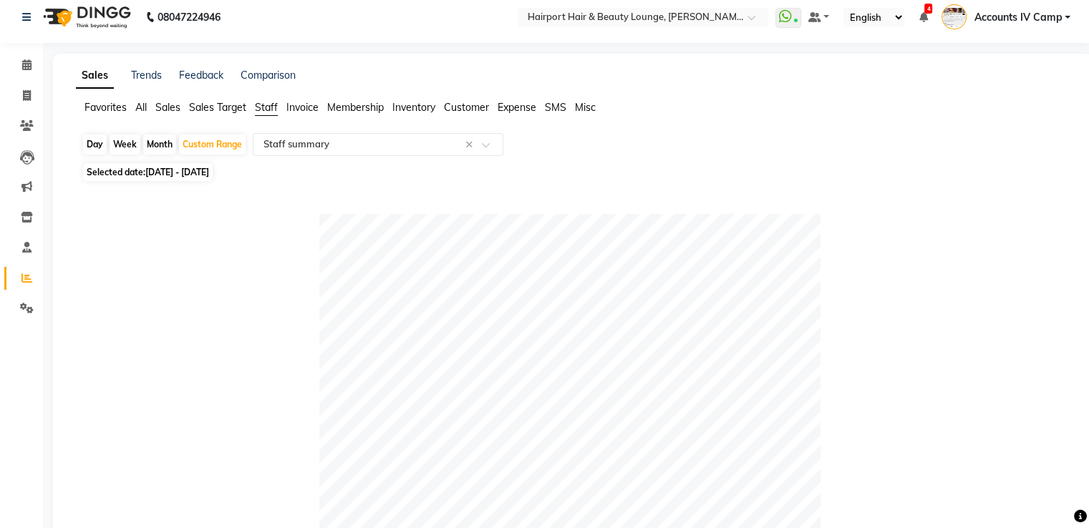
scroll to position [0, 0]
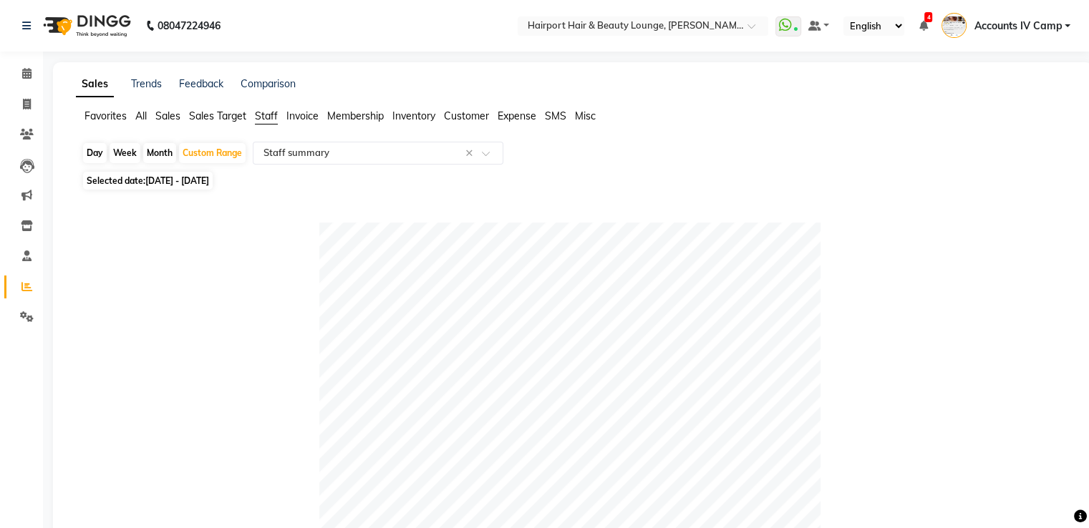
click at [94, 155] on div "Day" at bounding box center [95, 153] width 24 height 20
select select "9"
select select "2025"
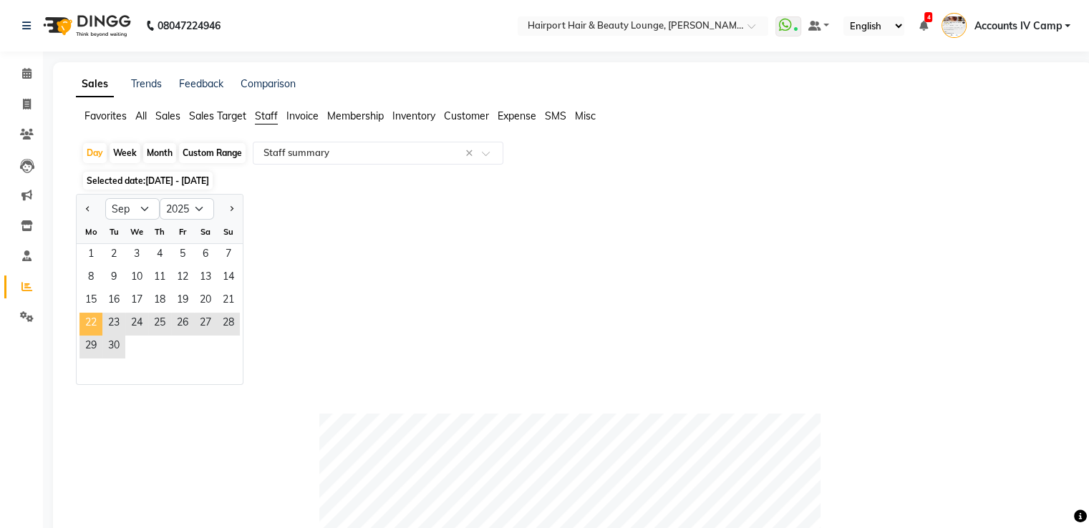
click at [89, 324] on span "22" at bounding box center [90, 324] width 23 height 23
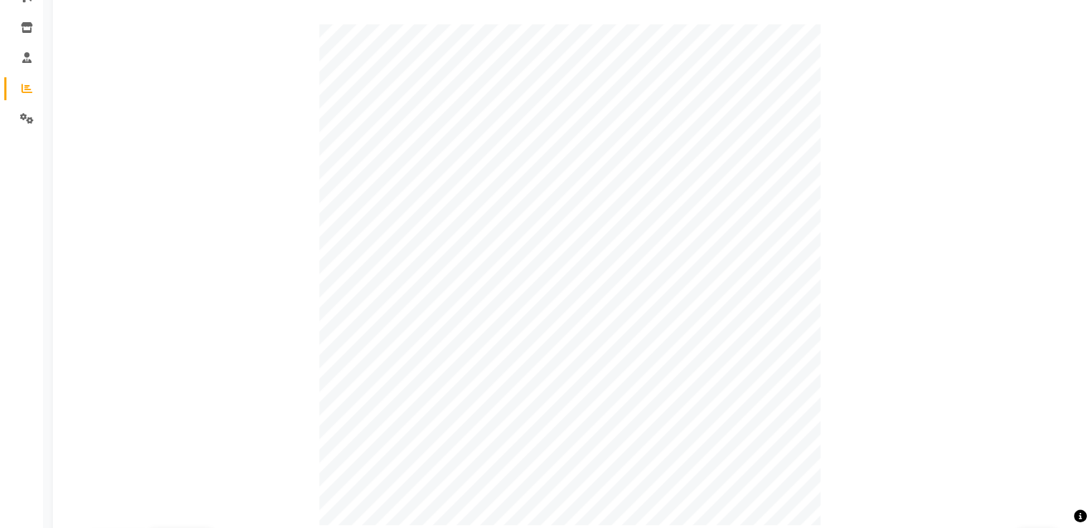
scroll to position [358, 0]
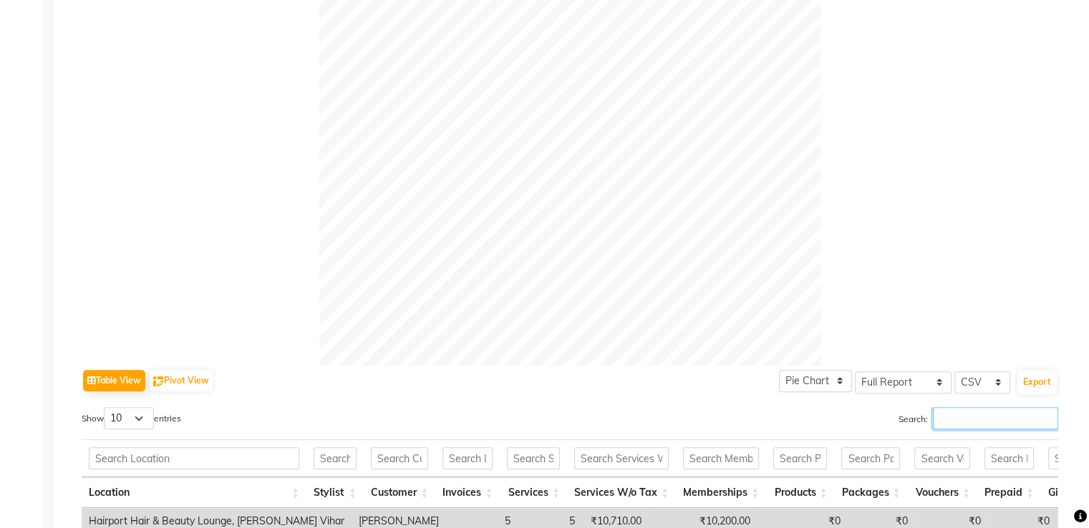
click at [952, 425] on input "Search:" at bounding box center [995, 418] width 125 height 22
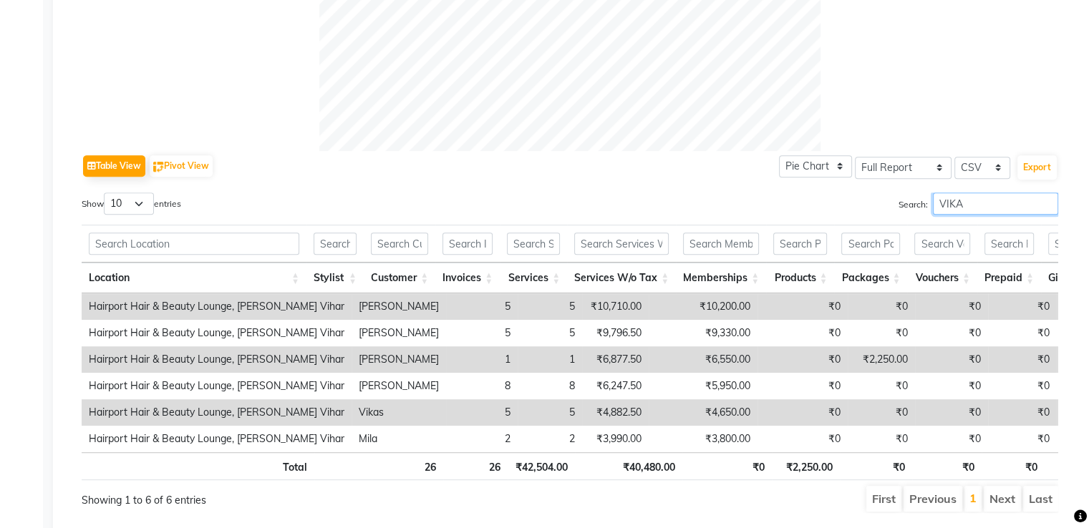
scroll to position [493, 0]
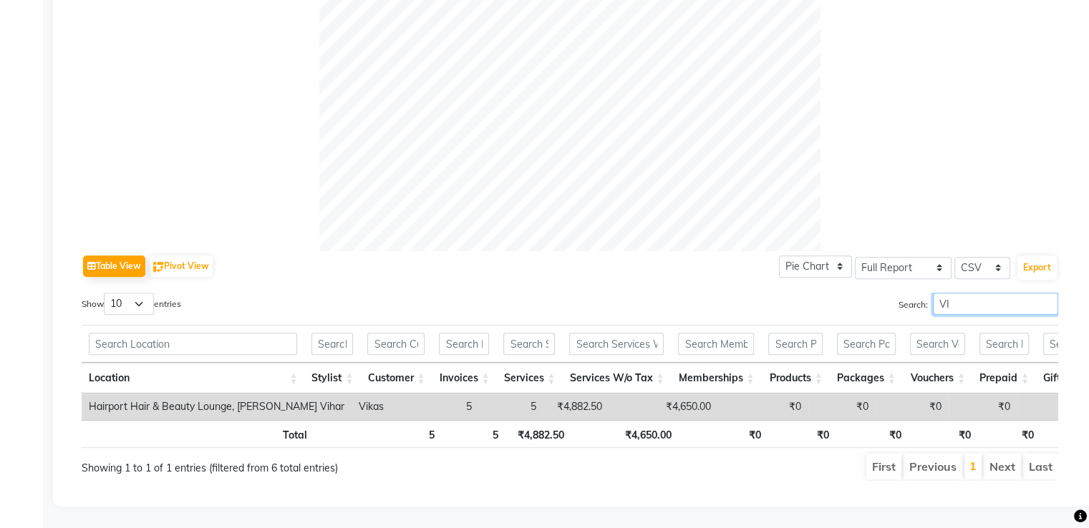
type input "V"
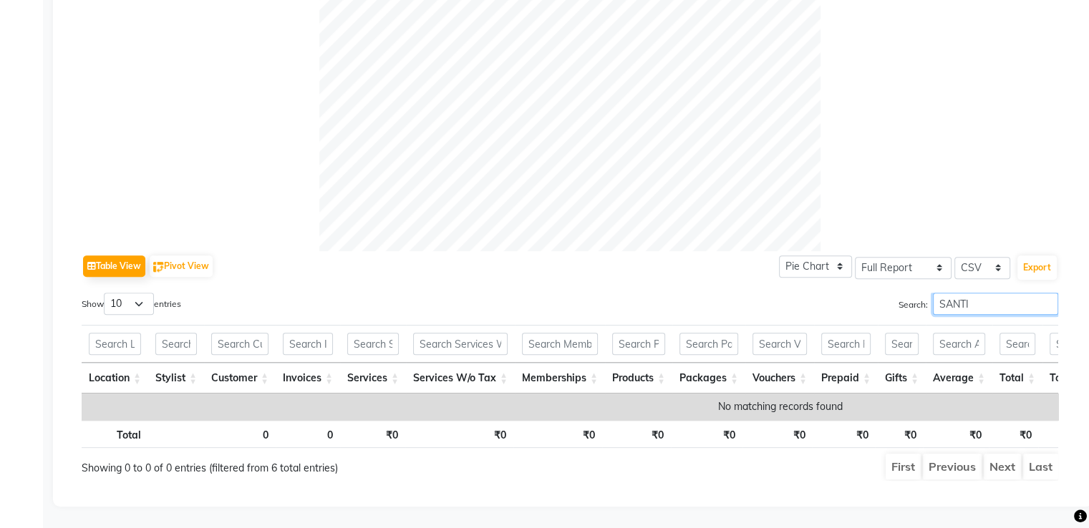
type input "SANTI"
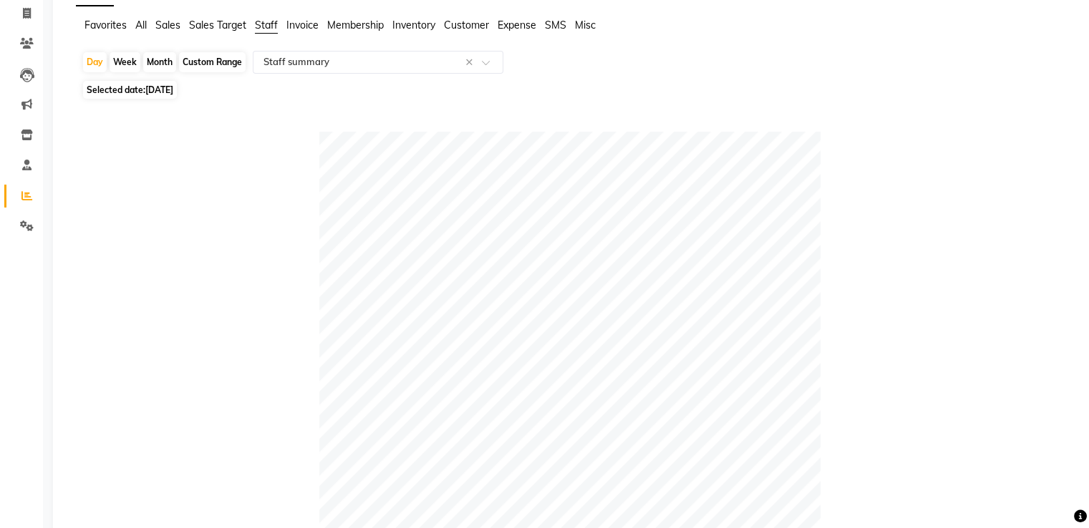
scroll to position [0, 0]
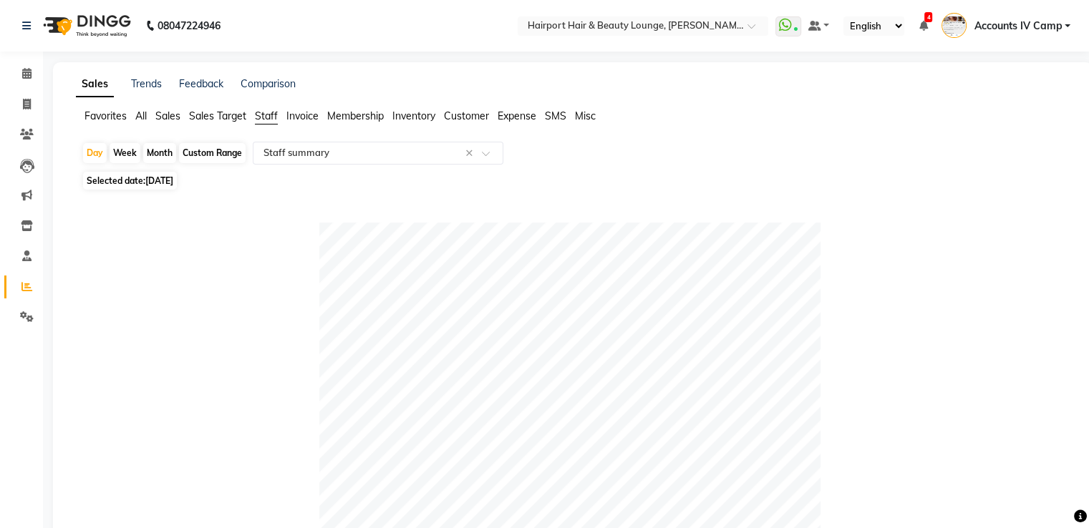
click at [199, 157] on div "Custom Range" at bounding box center [212, 153] width 67 height 20
select select "9"
select select "2025"
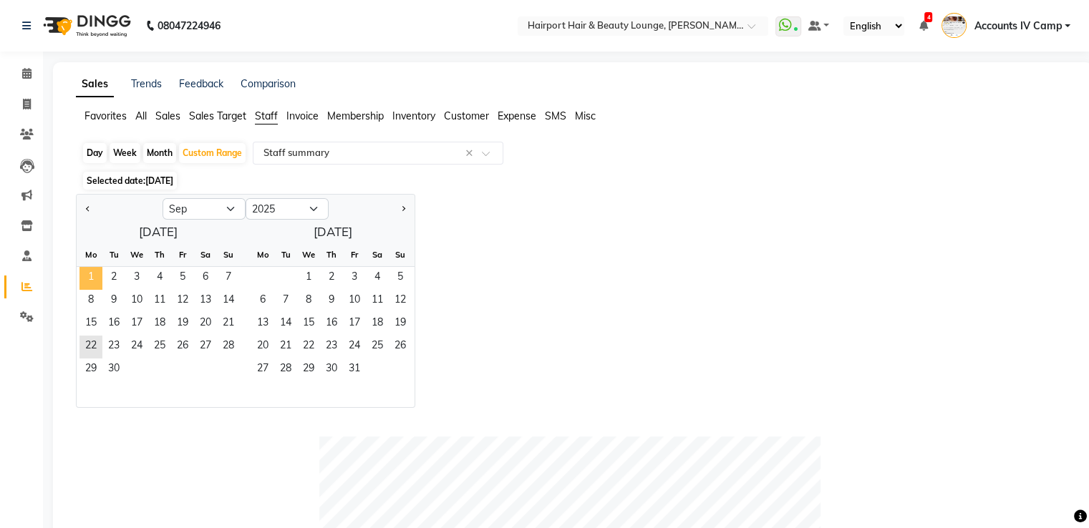
click at [92, 275] on span "1" at bounding box center [90, 278] width 23 height 23
click at [229, 324] on span "21" at bounding box center [228, 324] width 23 height 23
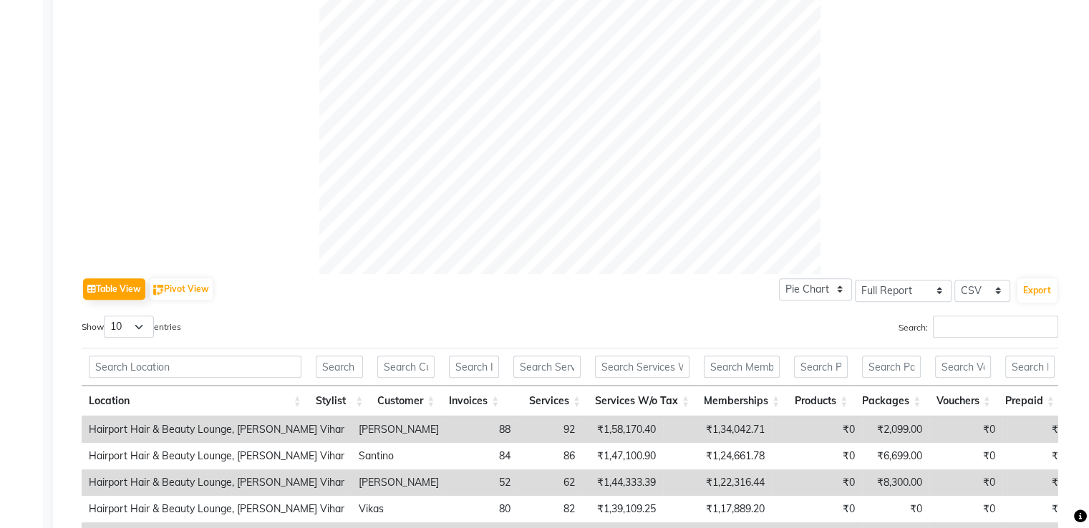
scroll to position [573, 0]
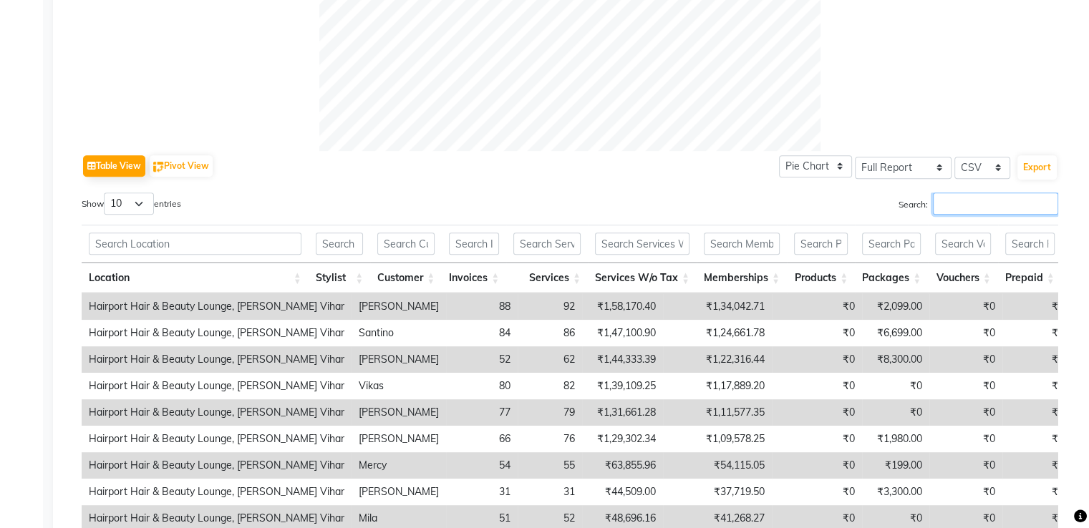
click at [955, 204] on input "Search:" at bounding box center [995, 204] width 125 height 22
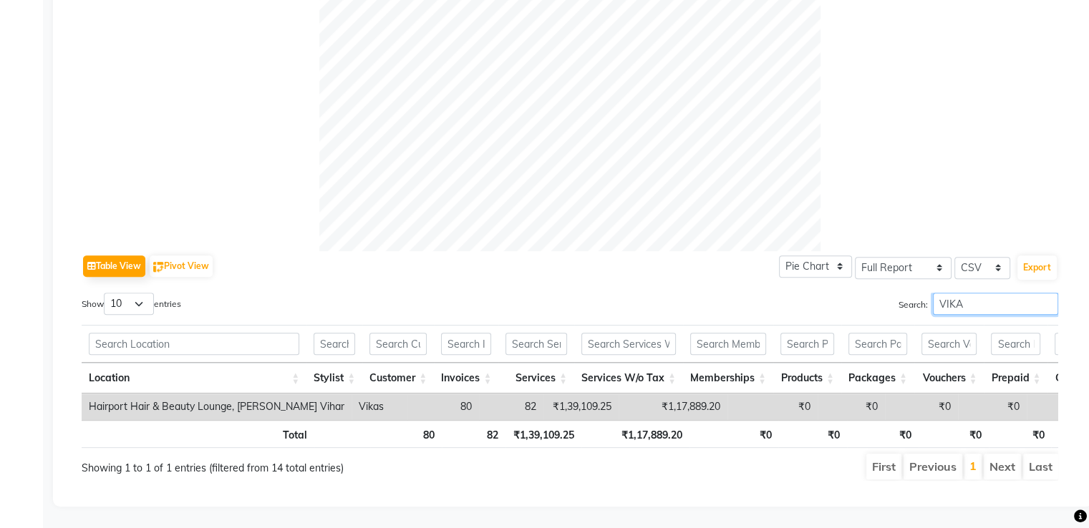
scroll to position [493, 0]
type input "V"
type input "SANTI"
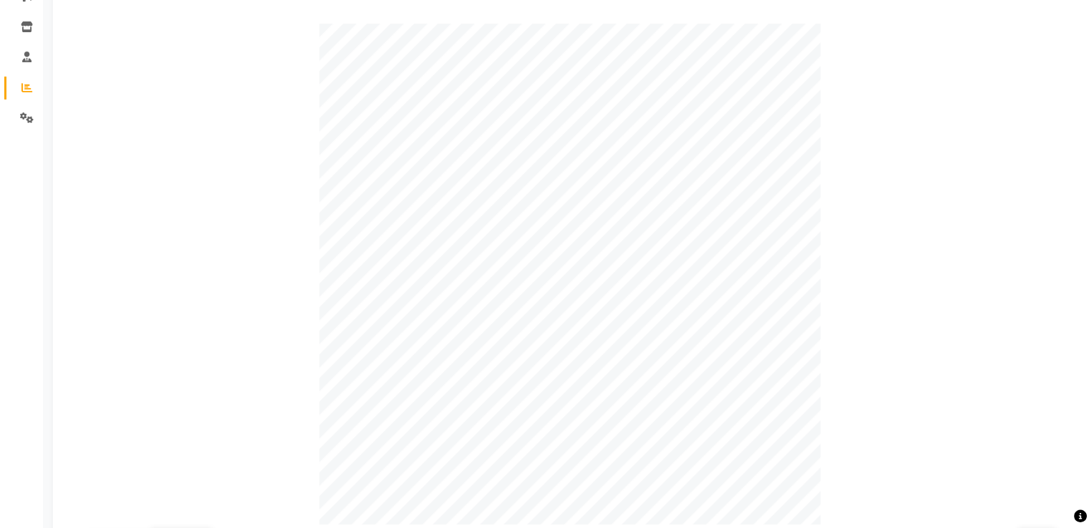
scroll to position [64, 0]
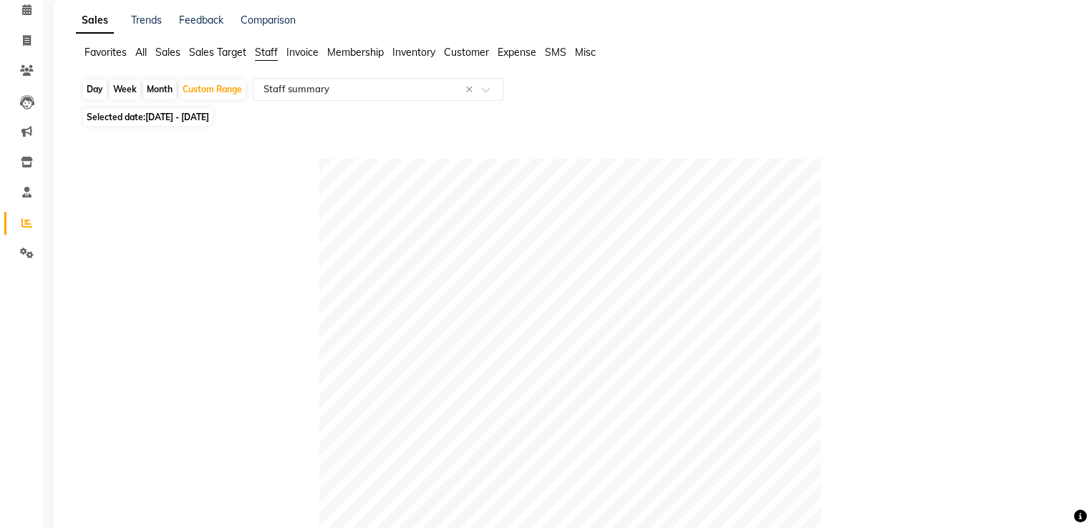
drag, startPoint x: 200, startPoint y: 89, endPoint x: 204, endPoint y: 107, distance: 18.2
click at [200, 89] on div "Custom Range" at bounding box center [212, 89] width 67 height 20
select select "9"
select select "2025"
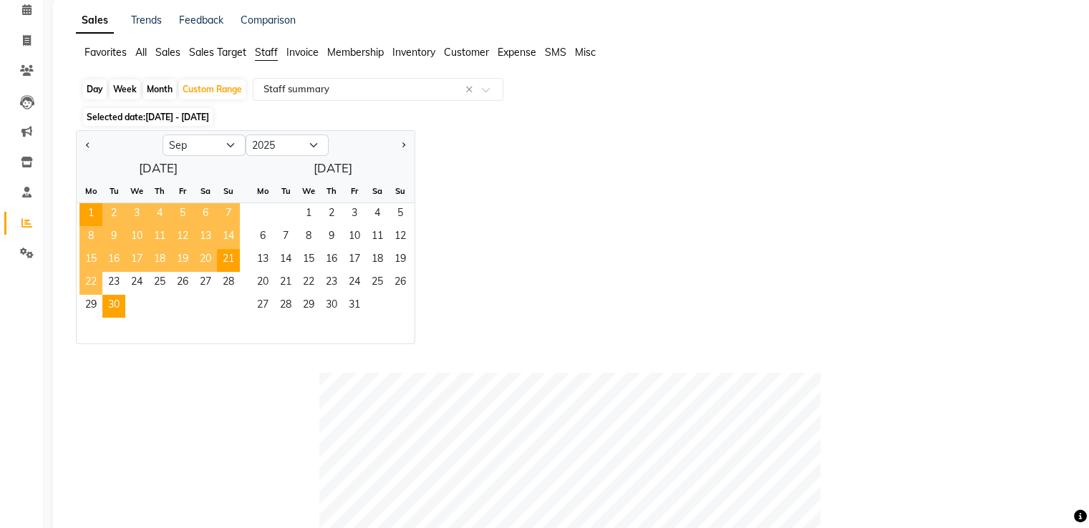
drag, startPoint x: 91, startPoint y: 284, endPoint x: 125, endPoint y: 307, distance: 40.7
click at [91, 284] on span "22" at bounding box center [90, 283] width 23 height 23
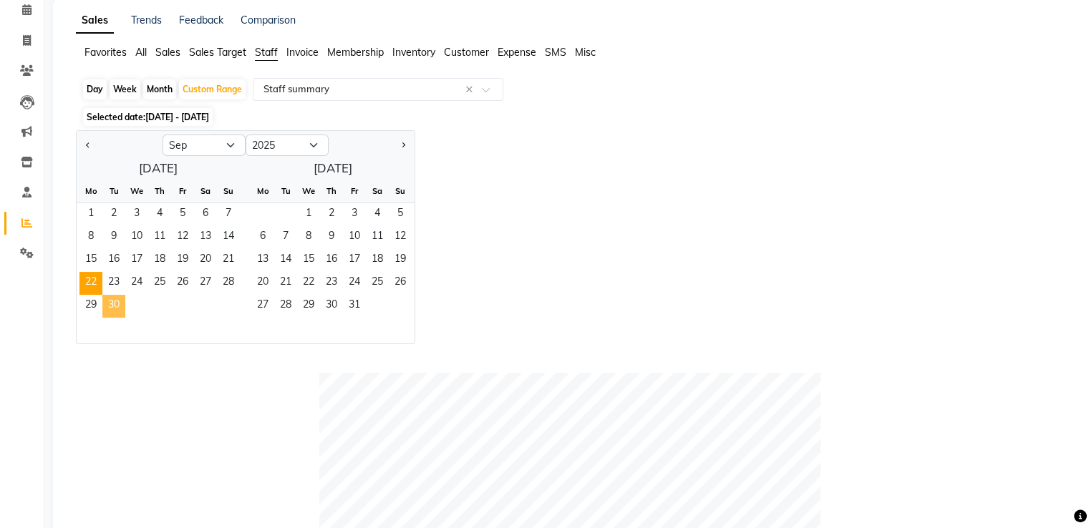
drag, startPoint x: 117, startPoint y: 307, endPoint x: 372, endPoint y: 314, distance: 254.9
click at [117, 306] on span "30" at bounding box center [113, 306] width 23 height 23
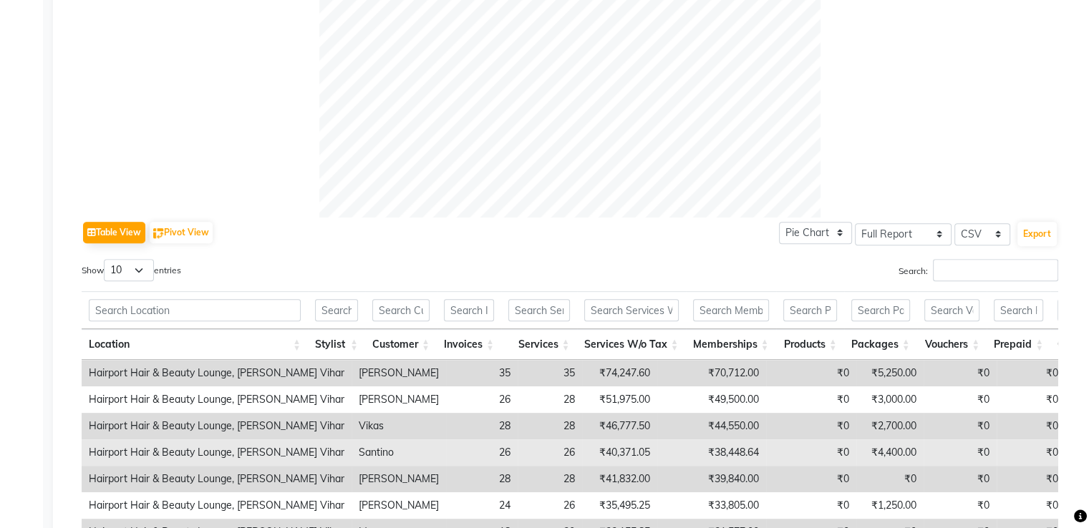
scroll to position [636, 0]
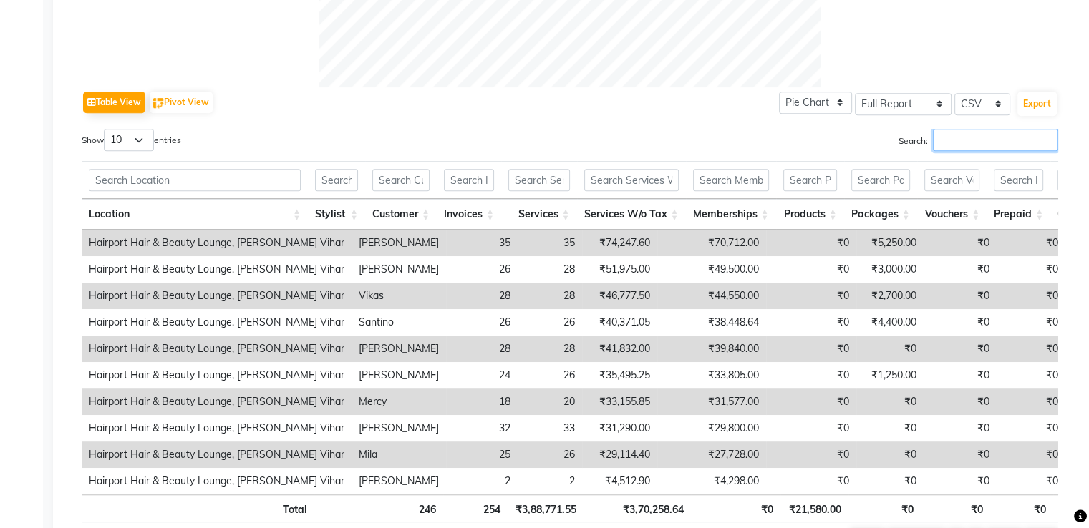
click at [967, 146] on input "Search:" at bounding box center [995, 140] width 125 height 22
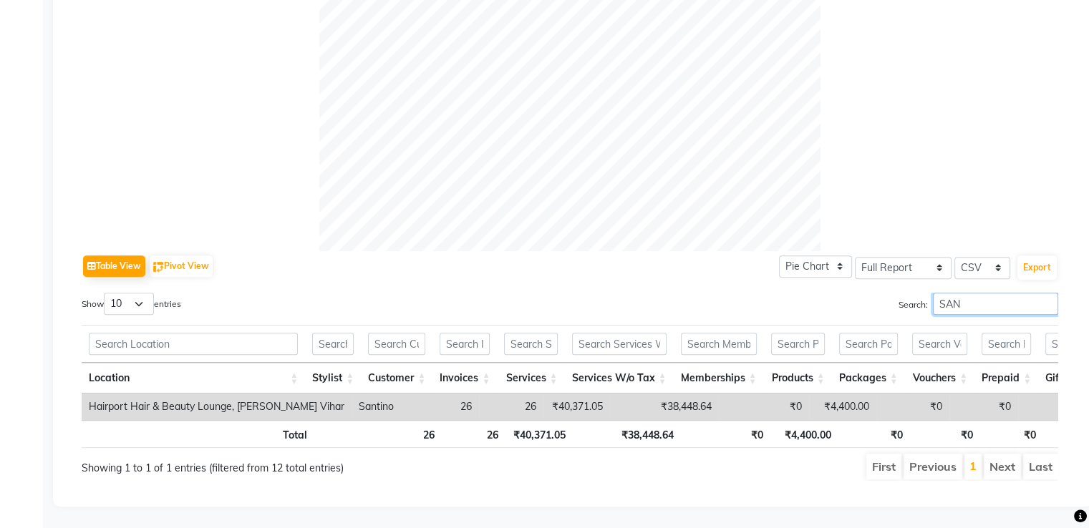
scroll to position [493, 0]
type input "S"
type input "VIKAS"
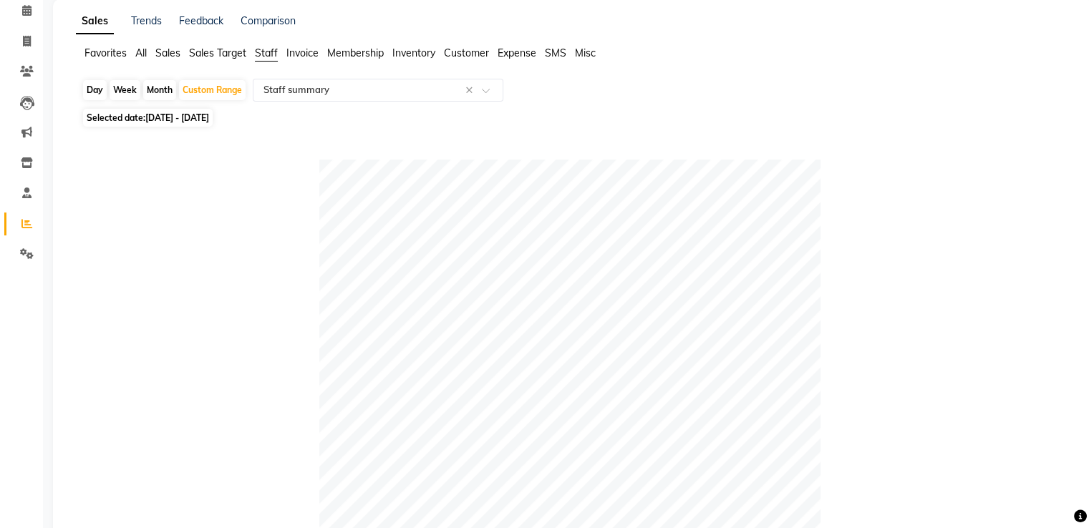
scroll to position [0, 0]
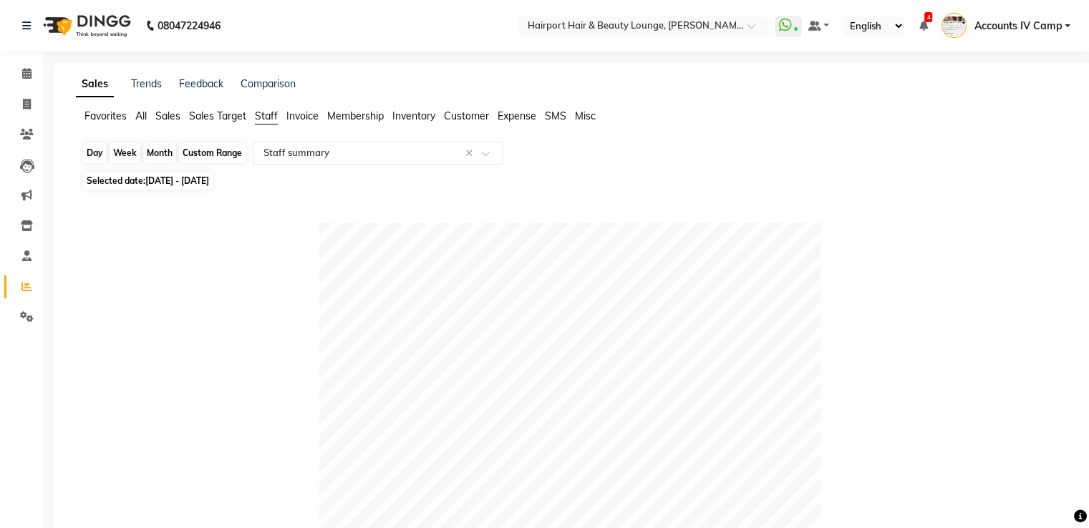
click at [208, 156] on div "Custom Range" at bounding box center [212, 153] width 67 height 20
select select "9"
select select "2025"
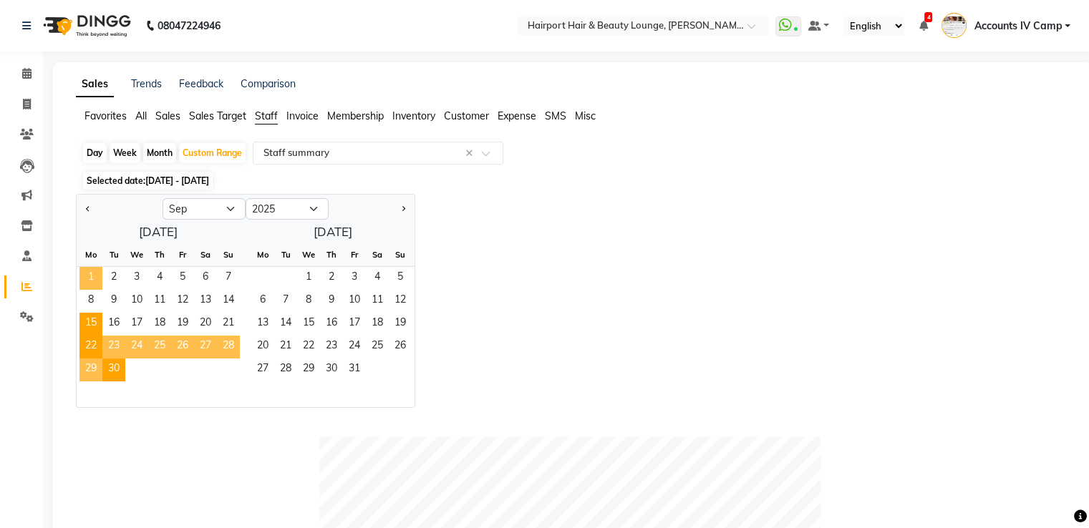
drag, startPoint x: 94, startPoint y: 278, endPoint x: 94, endPoint y: 329, distance: 50.1
click at [93, 278] on span "1" at bounding box center [90, 278] width 23 height 23
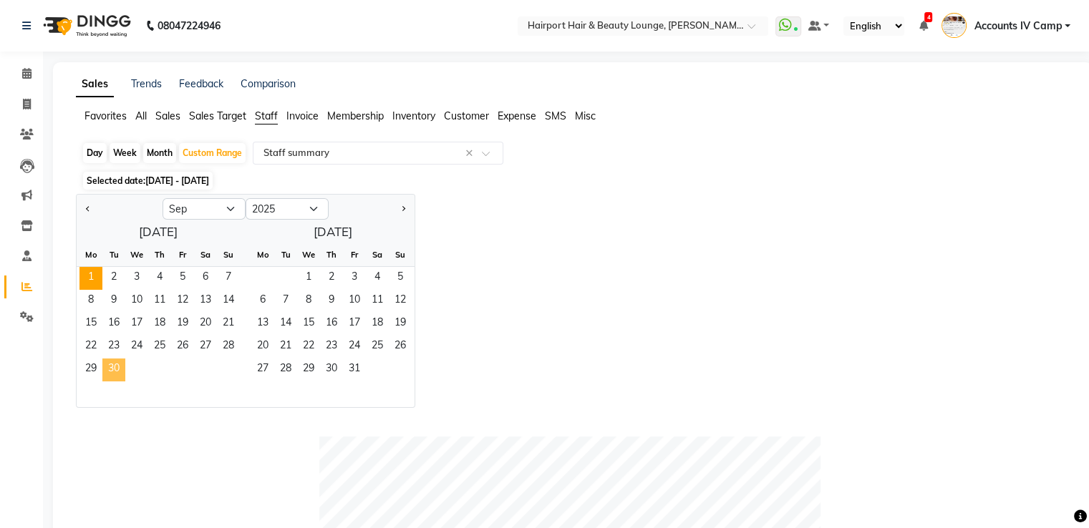
drag, startPoint x: 111, startPoint y: 366, endPoint x: 727, endPoint y: 293, distance: 620.6
click at [112, 366] on span "30" at bounding box center [113, 370] width 23 height 23
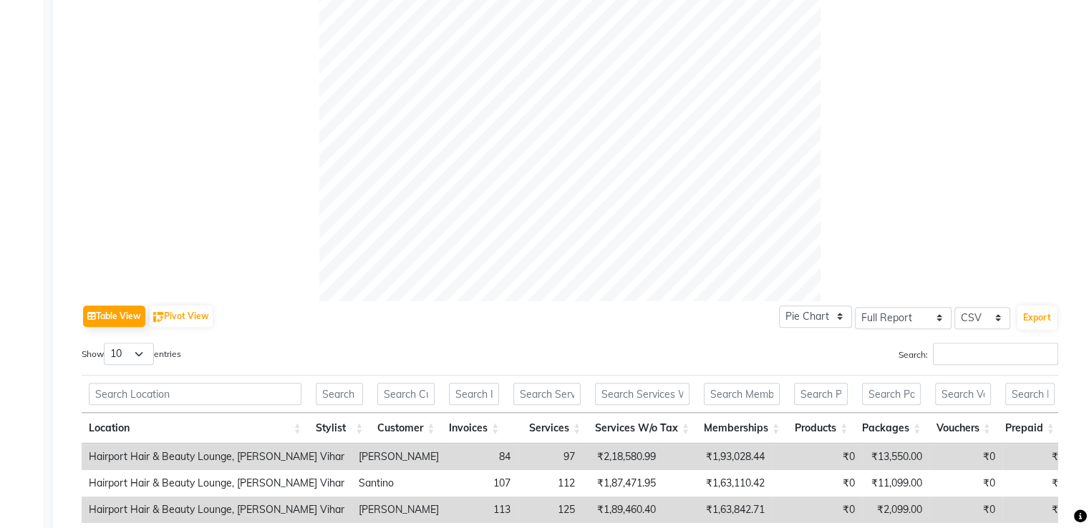
scroll to position [573, 0]
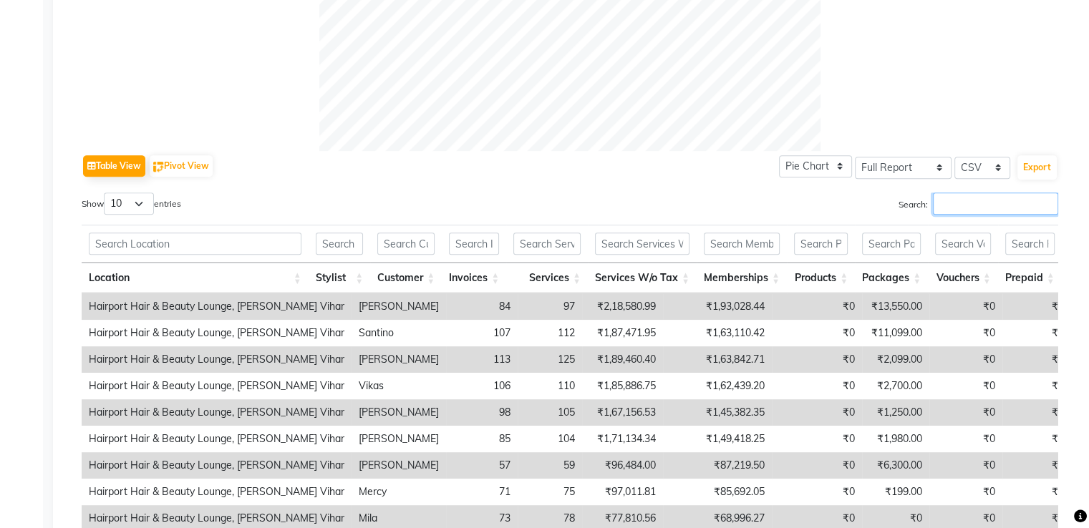
click at [957, 206] on input "Search:" at bounding box center [995, 204] width 125 height 22
type input "S"
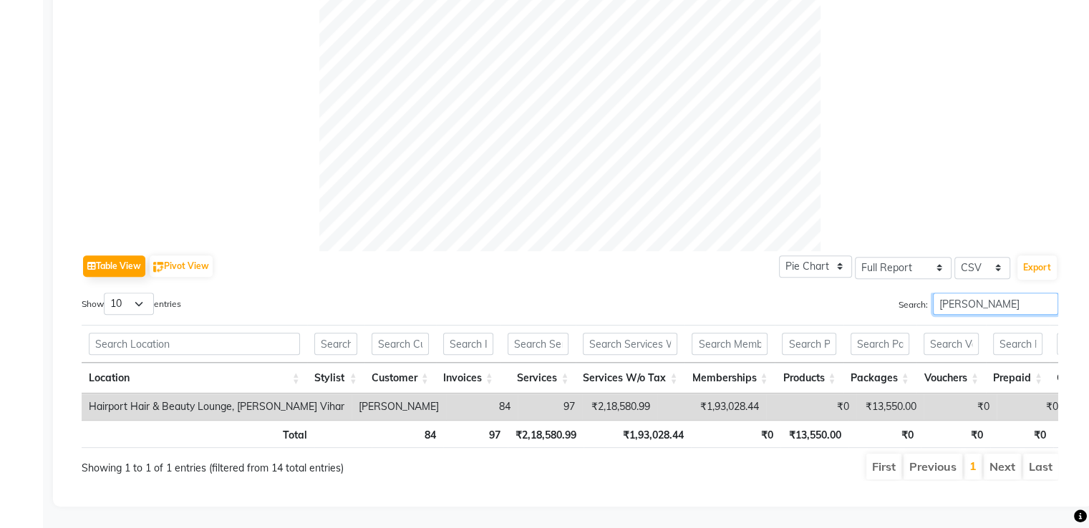
scroll to position [493, 0]
type input "[PERSON_NAME]"
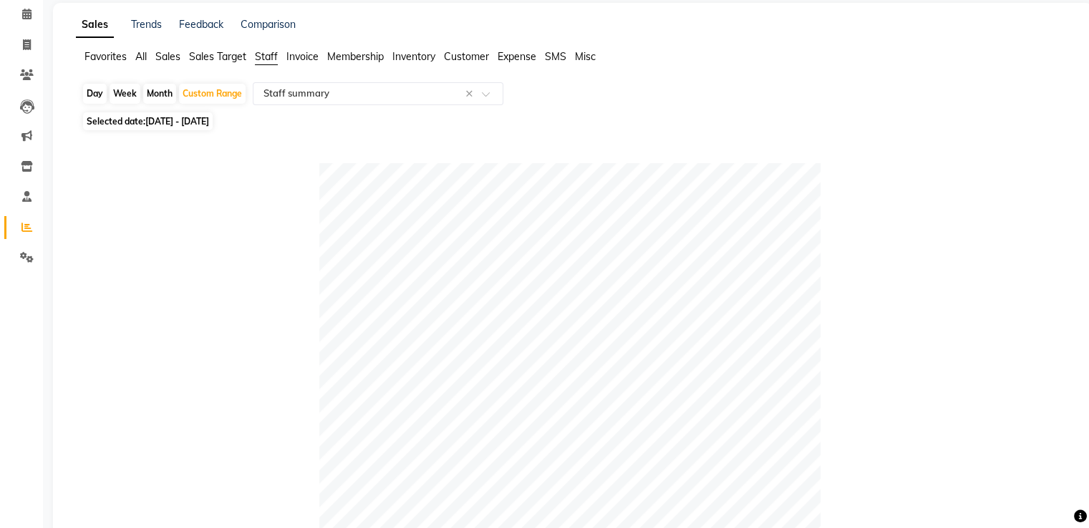
scroll to position [0, 0]
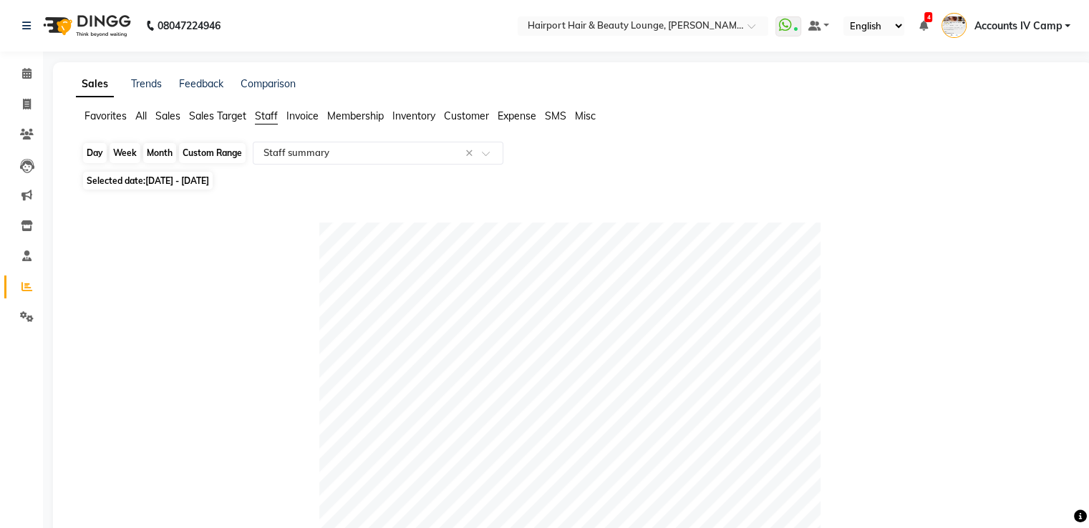
click at [215, 155] on div "Custom Range" at bounding box center [212, 153] width 67 height 20
select select "9"
select select "2025"
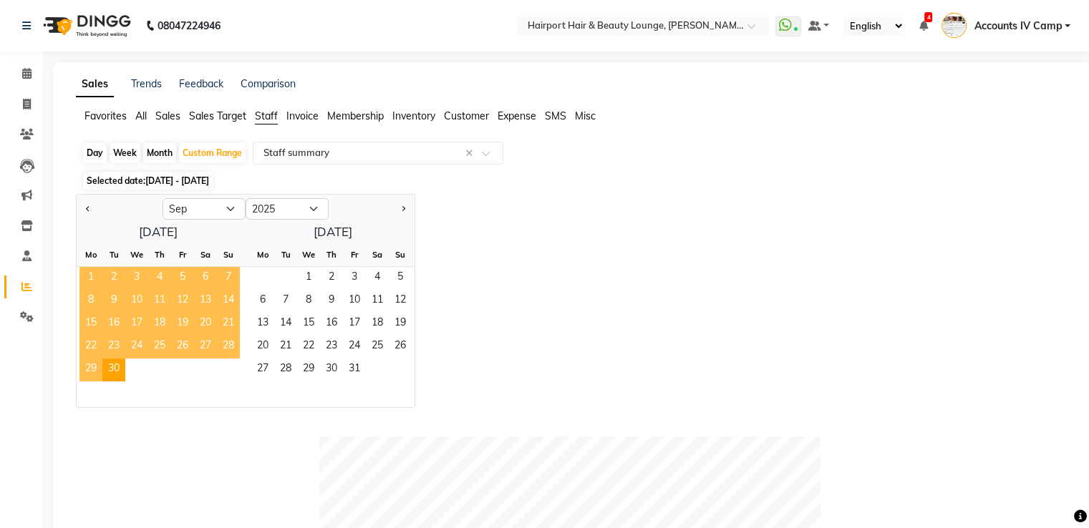
click at [94, 277] on span "1" at bounding box center [90, 278] width 23 height 23
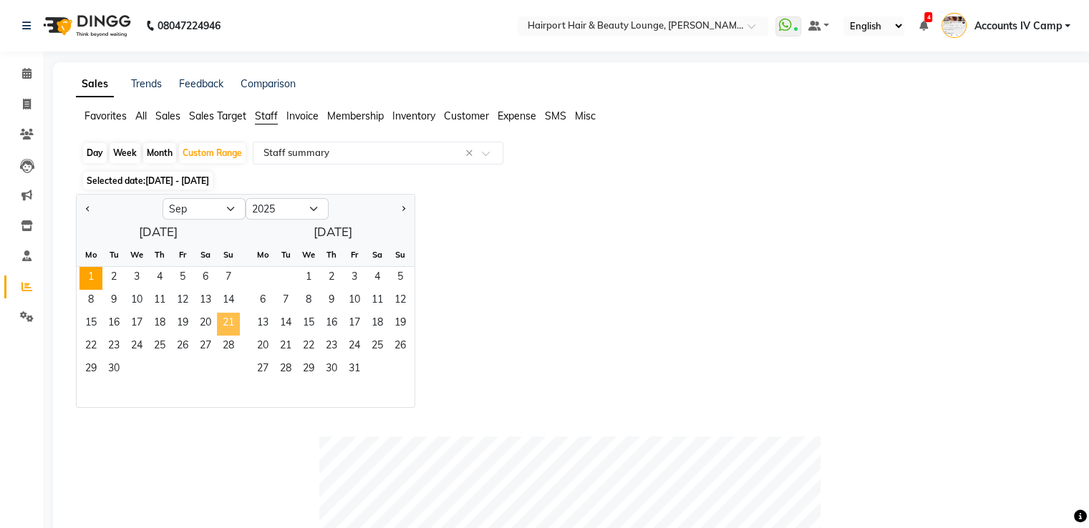
click at [223, 325] on span "21" at bounding box center [228, 324] width 23 height 23
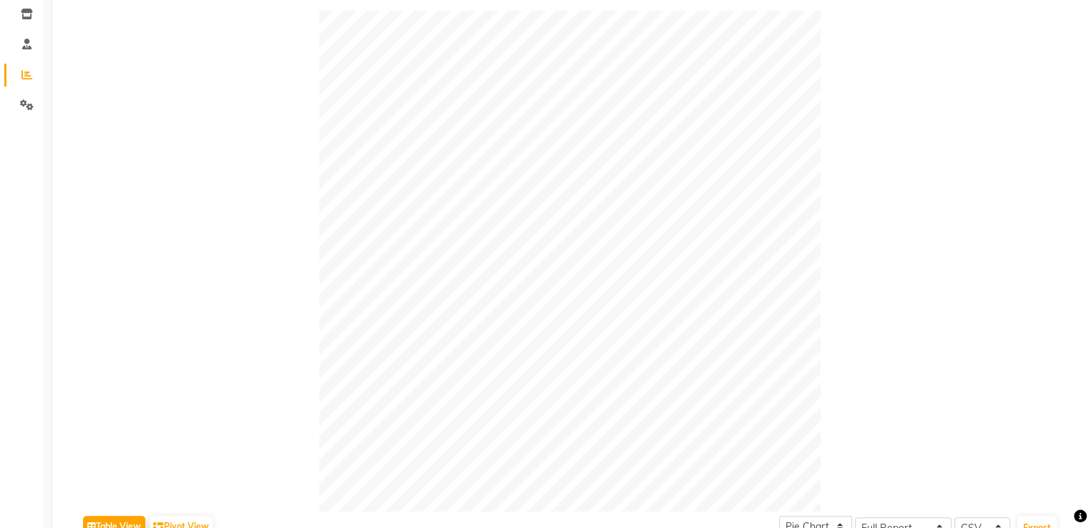
scroll to position [429, 0]
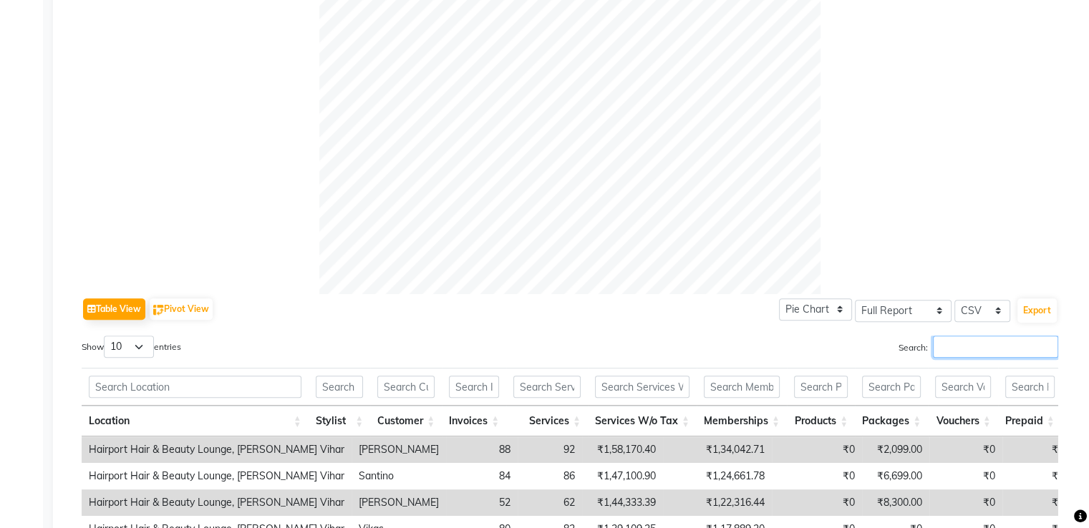
click at [976, 341] on input "Search:" at bounding box center [995, 347] width 125 height 22
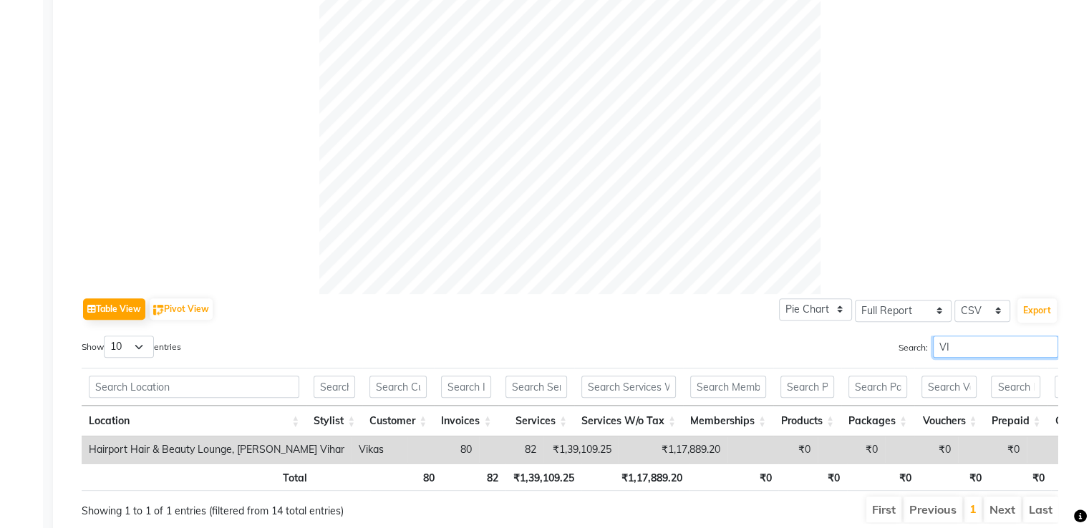
type input "V"
type input "S"
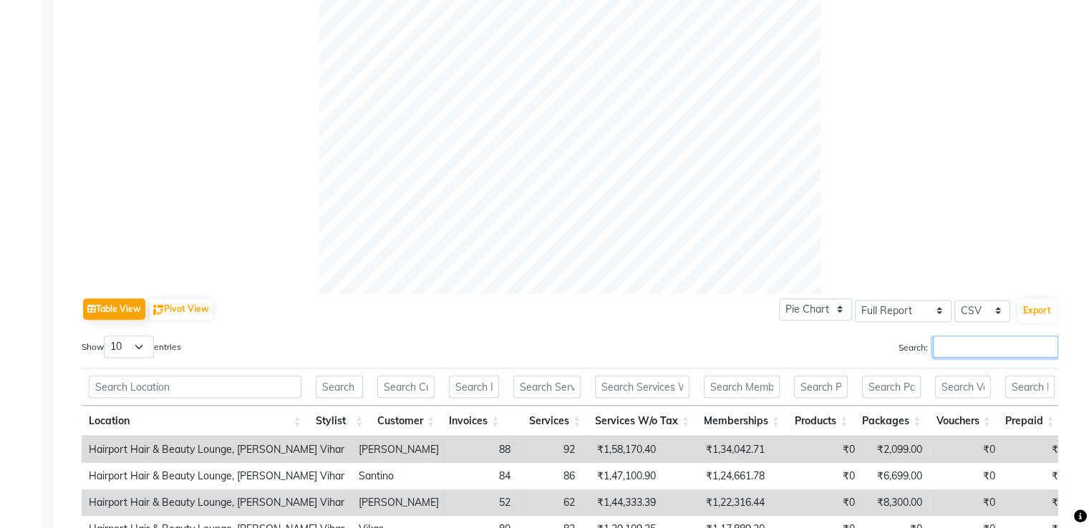
type input "S"
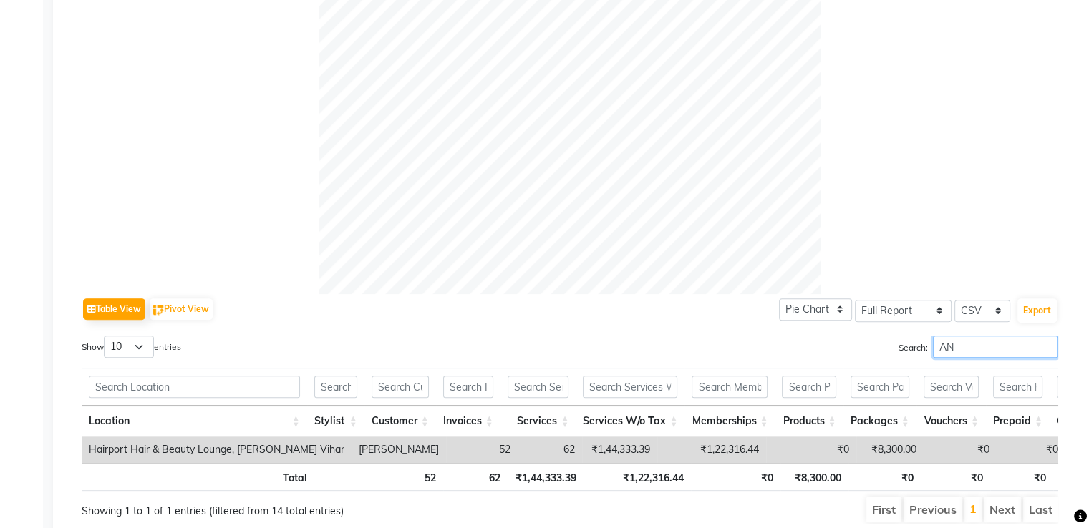
type input "A"
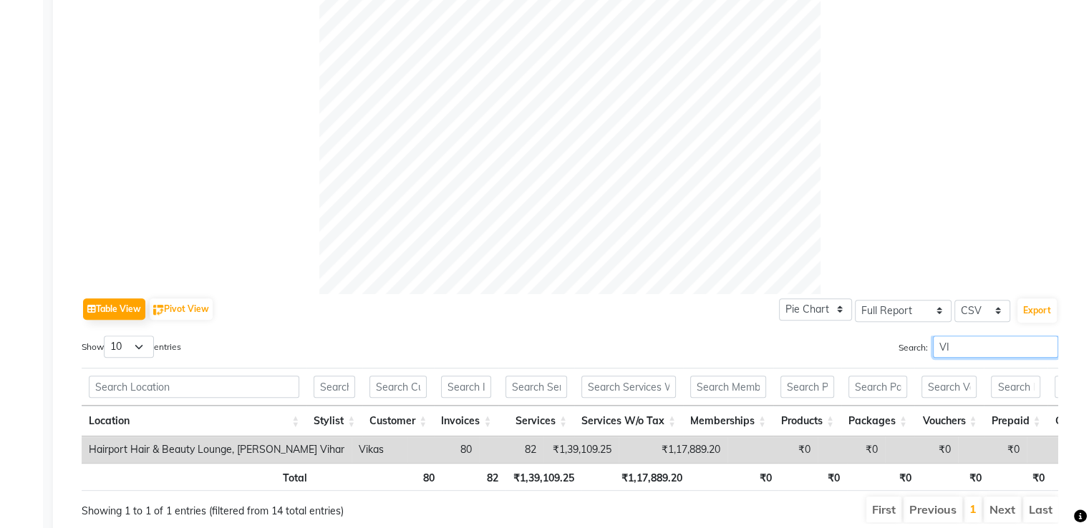
type input "V"
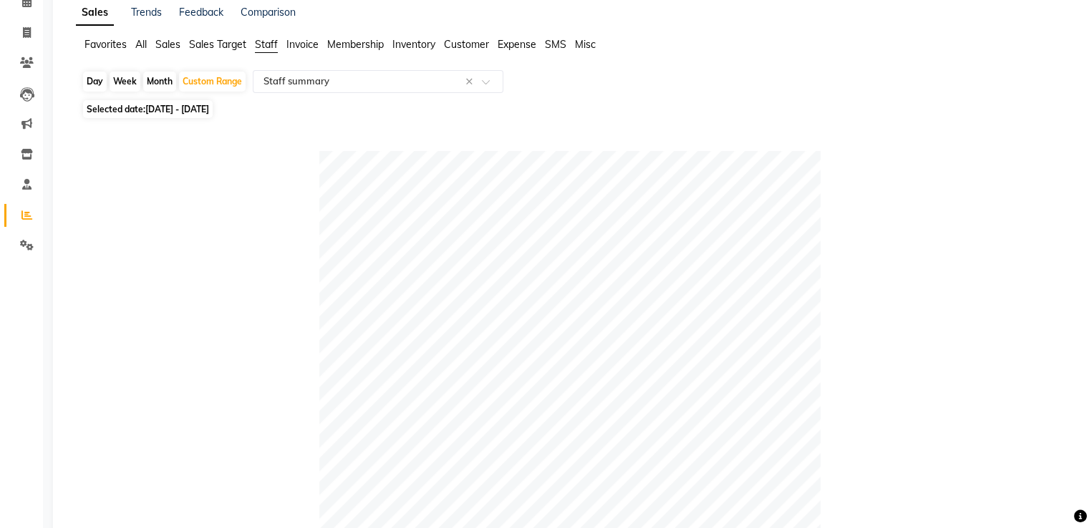
scroll to position [0, 0]
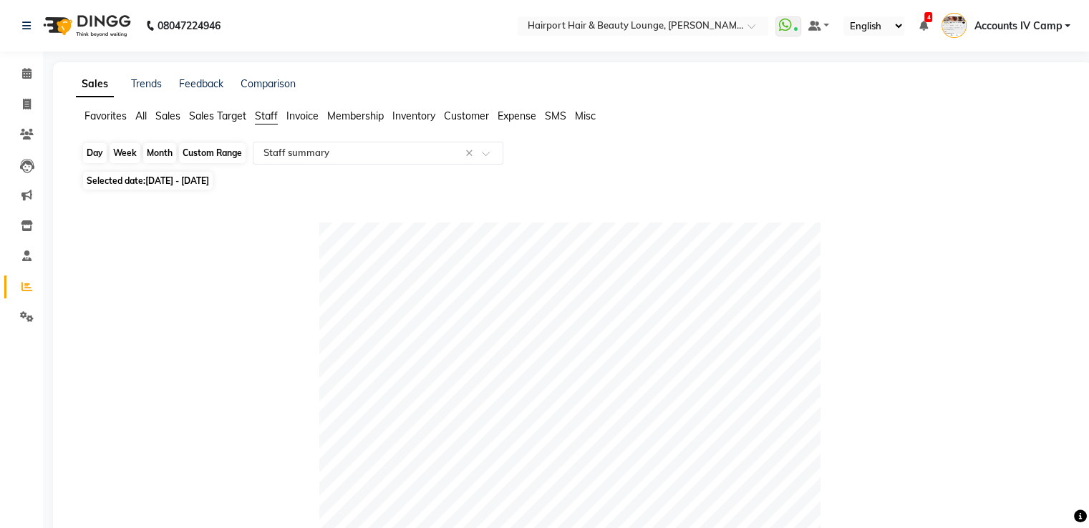
type input "SANTI"
click at [208, 156] on div "Custom Range" at bounding box center [212, 153] width 67 height 20
select select "9"
select select "2025"
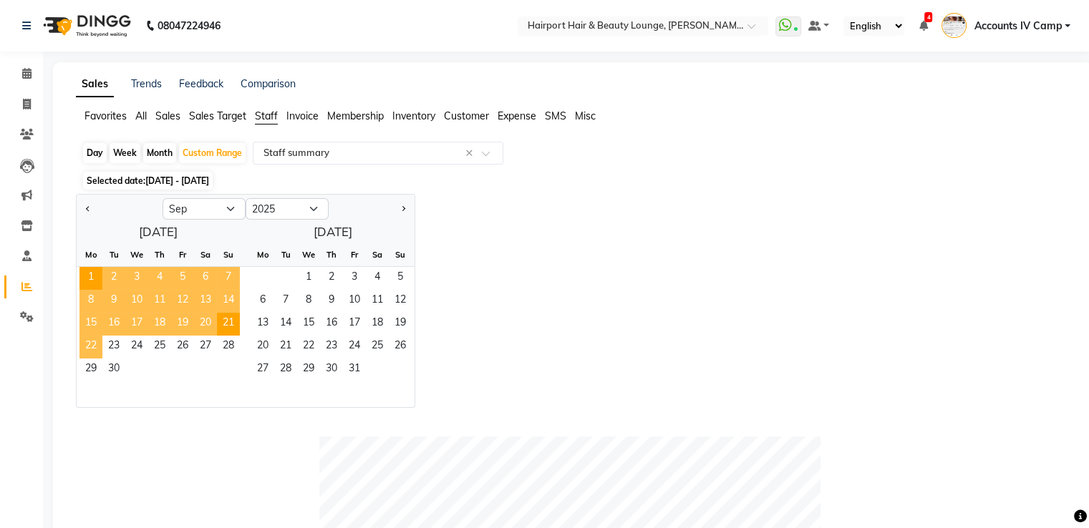
drag, startPoint x: 86, startPoint y: 344, endPoint x: 135, endPoint y: 371, distance: 56.0
click at [97, 348] on span "22" at bounding box center [90, 347] width 23 height 23
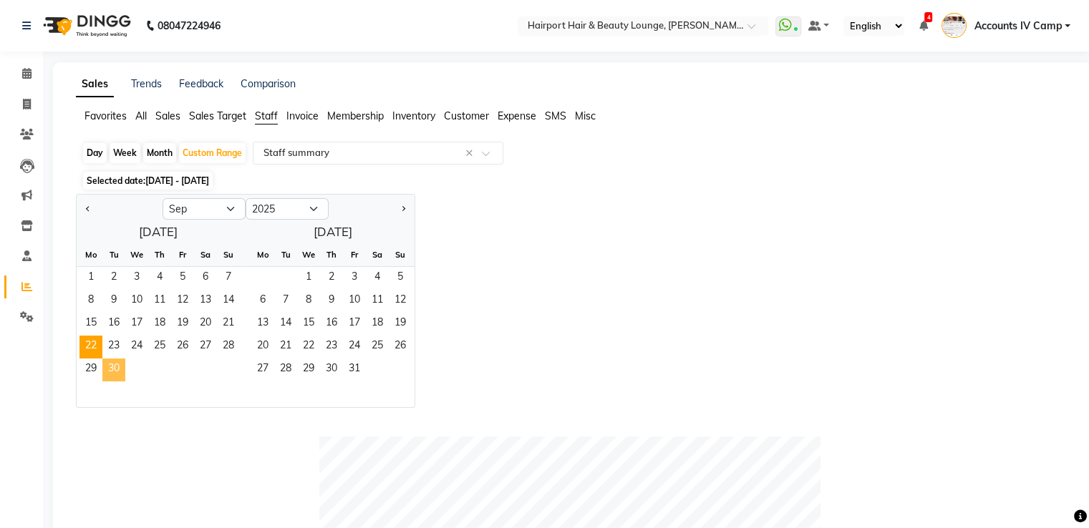
click at [117, 371] on span "30" at bounding box center [113, 370] width 23 height 23
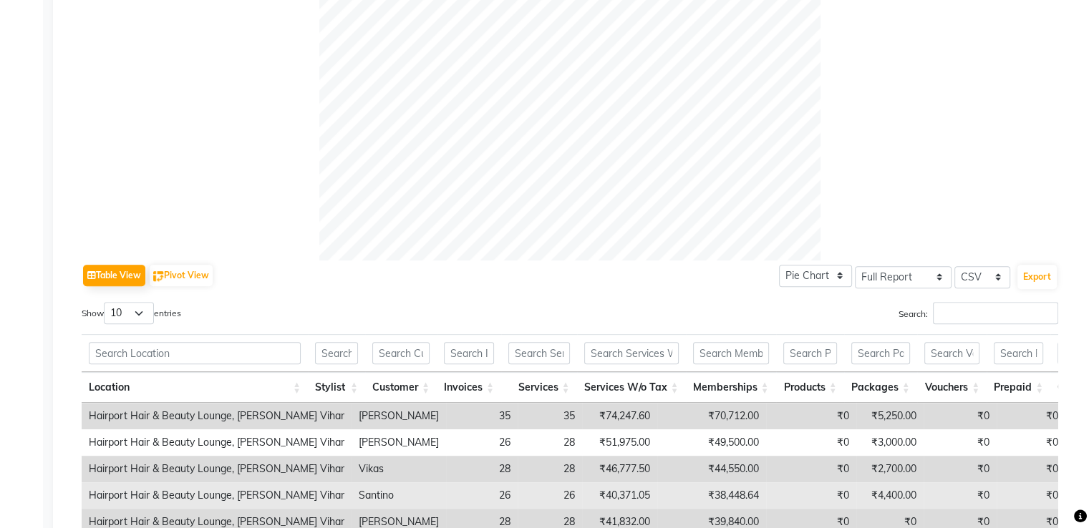
scroll to position [573, 0]
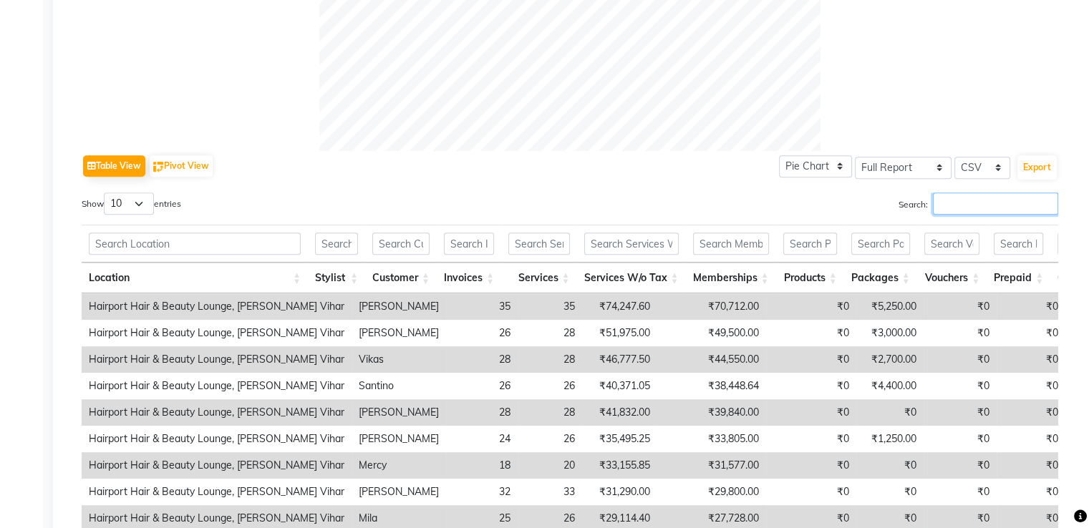
click at [963, 198] on input "Search:" at bounding box center [995, 204] width 125 height 22
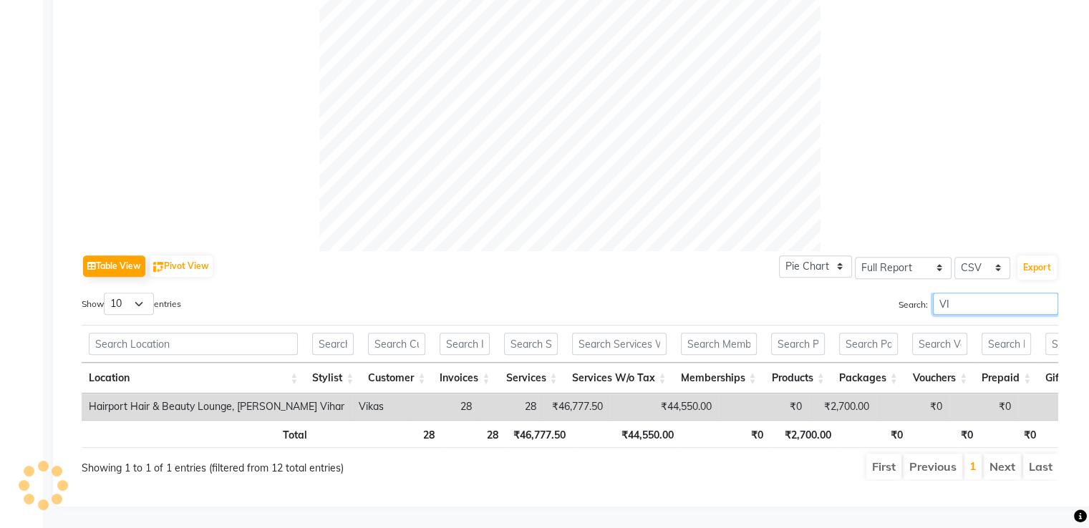
type input "V"
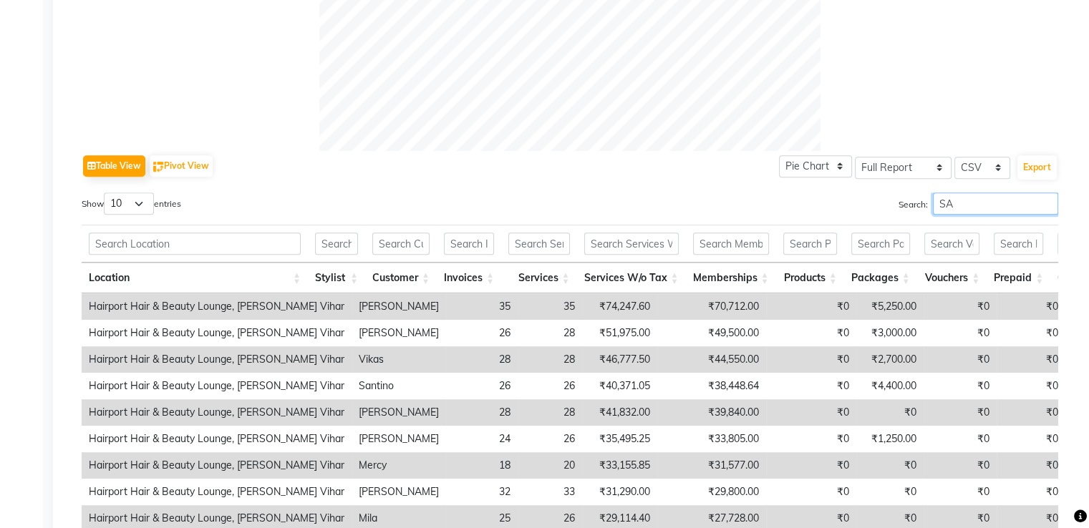
type input "S"
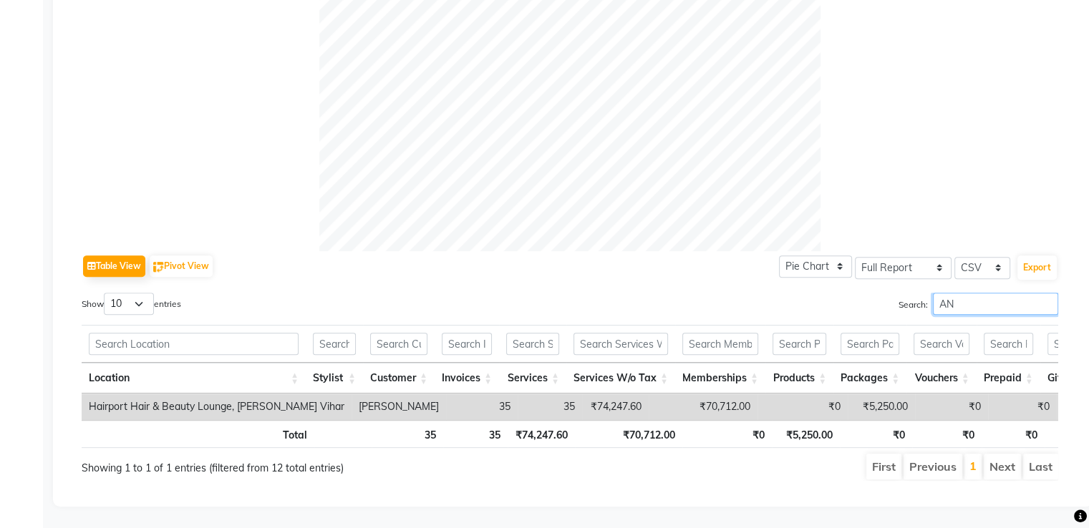
type input "A"
type input "V"
type input "SANTI"
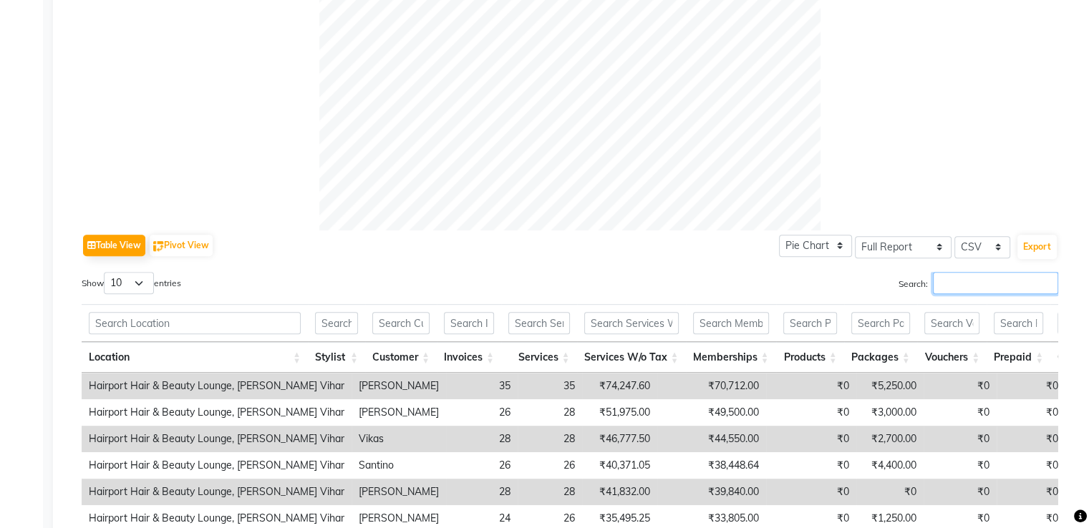
scroll to position [573, 0]
